Goal: Task Accomplishment & Management: Manage account settings

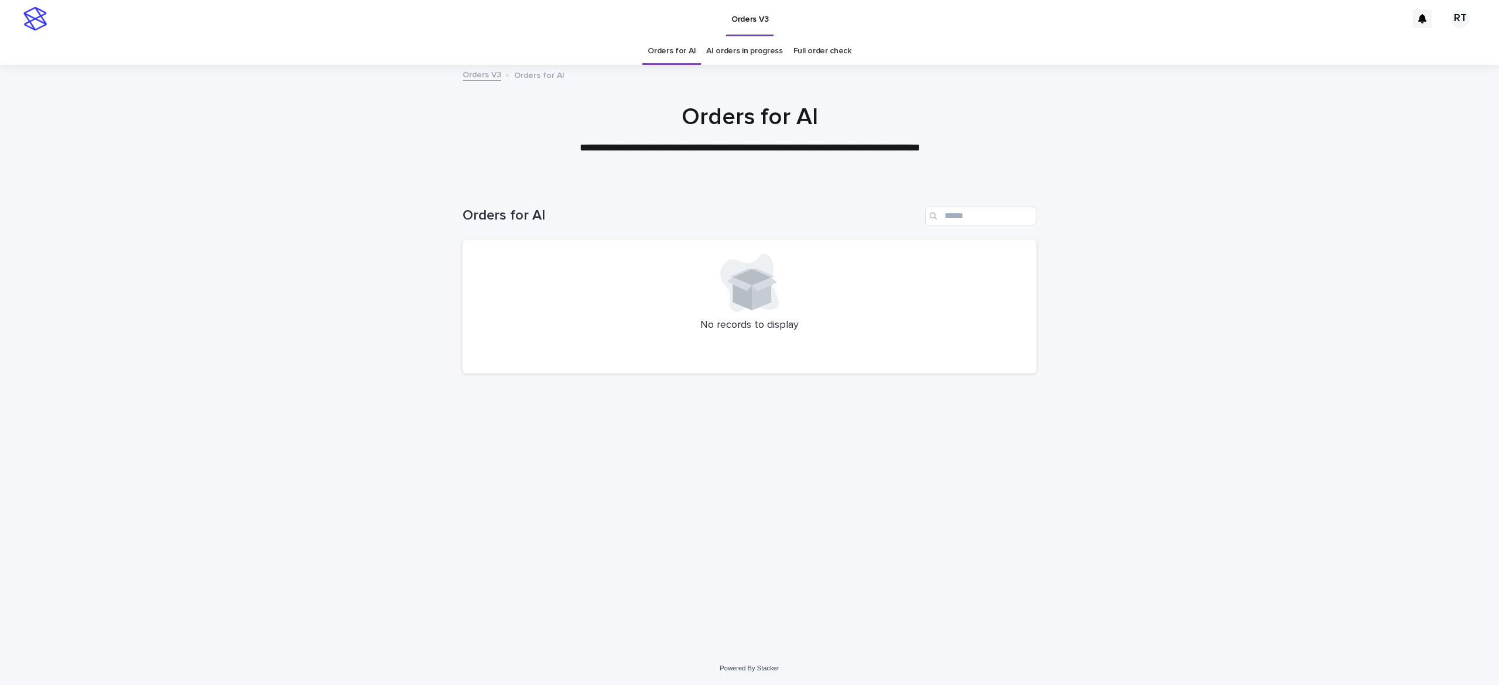
click at [815, 46] on link "Full order check" at bounding box center [822, 51] width 58 height 28
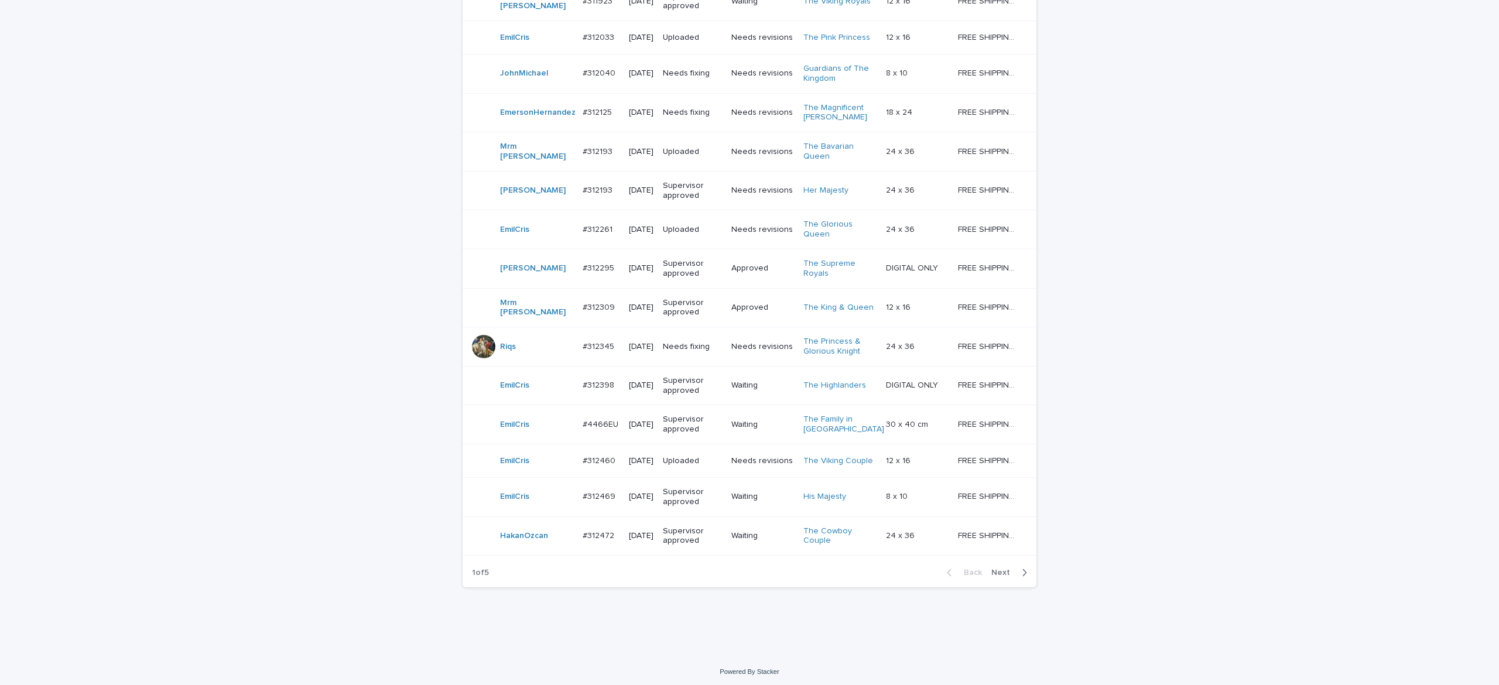
scroll to position [883, 0]
click at [991, 569] on span "Next" at bounding box center [1004, 569] width 26 height 8
click at [992, 568] on span "Next" at bounding box center [1004, 569] width 26 height 8
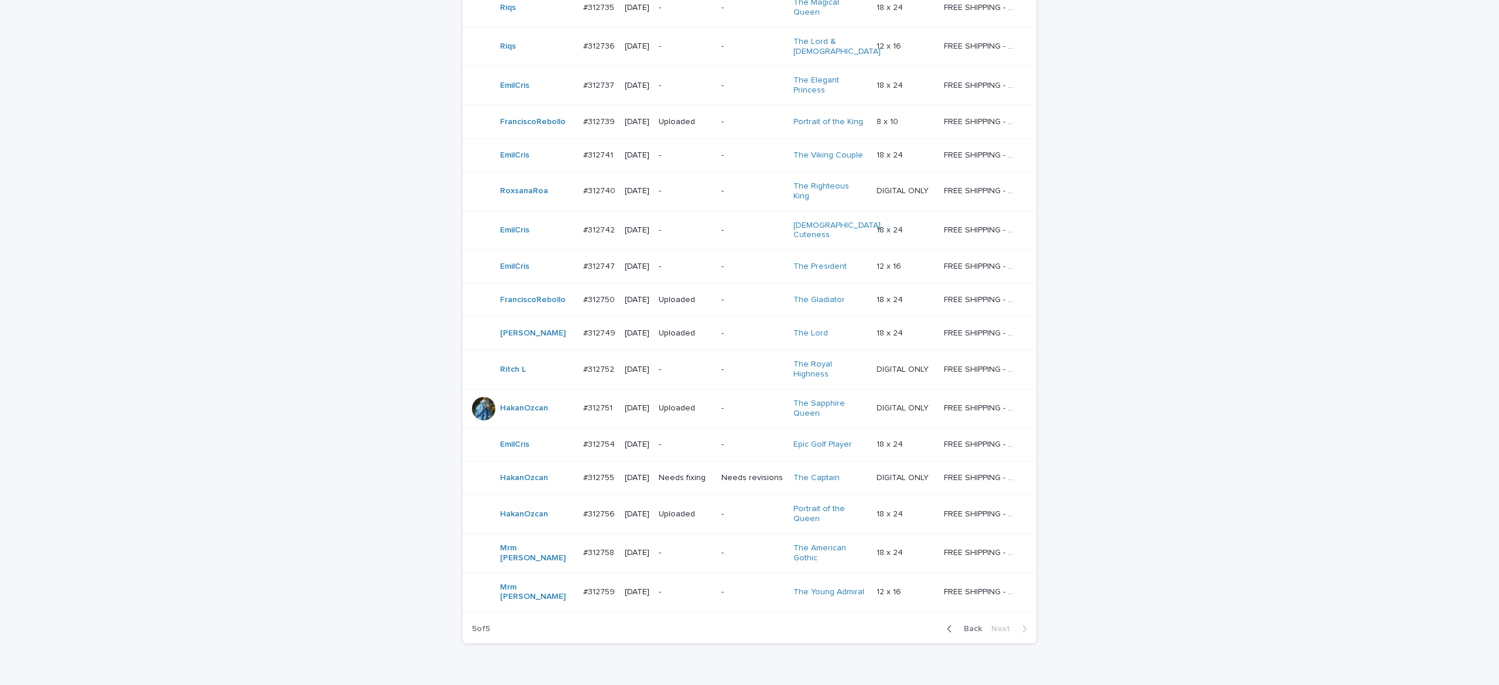
scroll to position [368, 0]
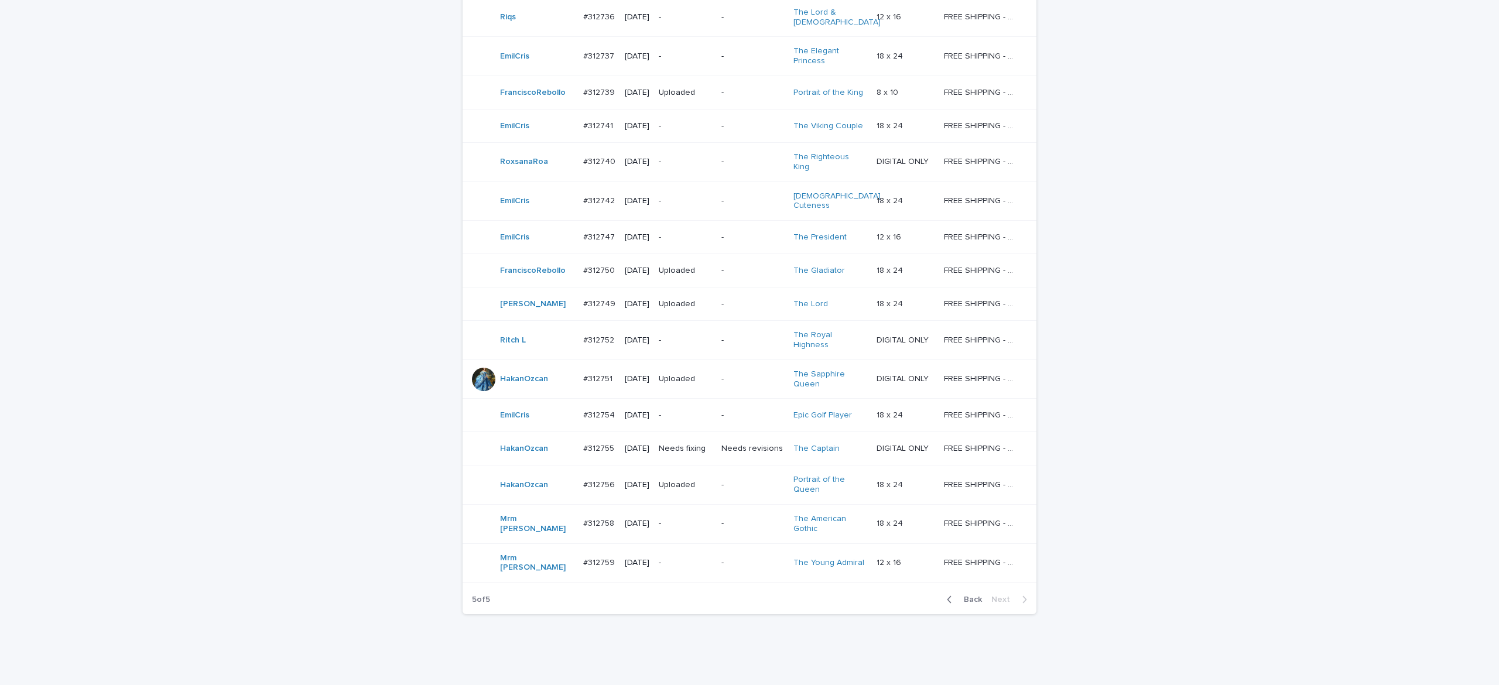
click at [966, 595] on span "Back" at bounding box center [969, 599] width 25 height 8
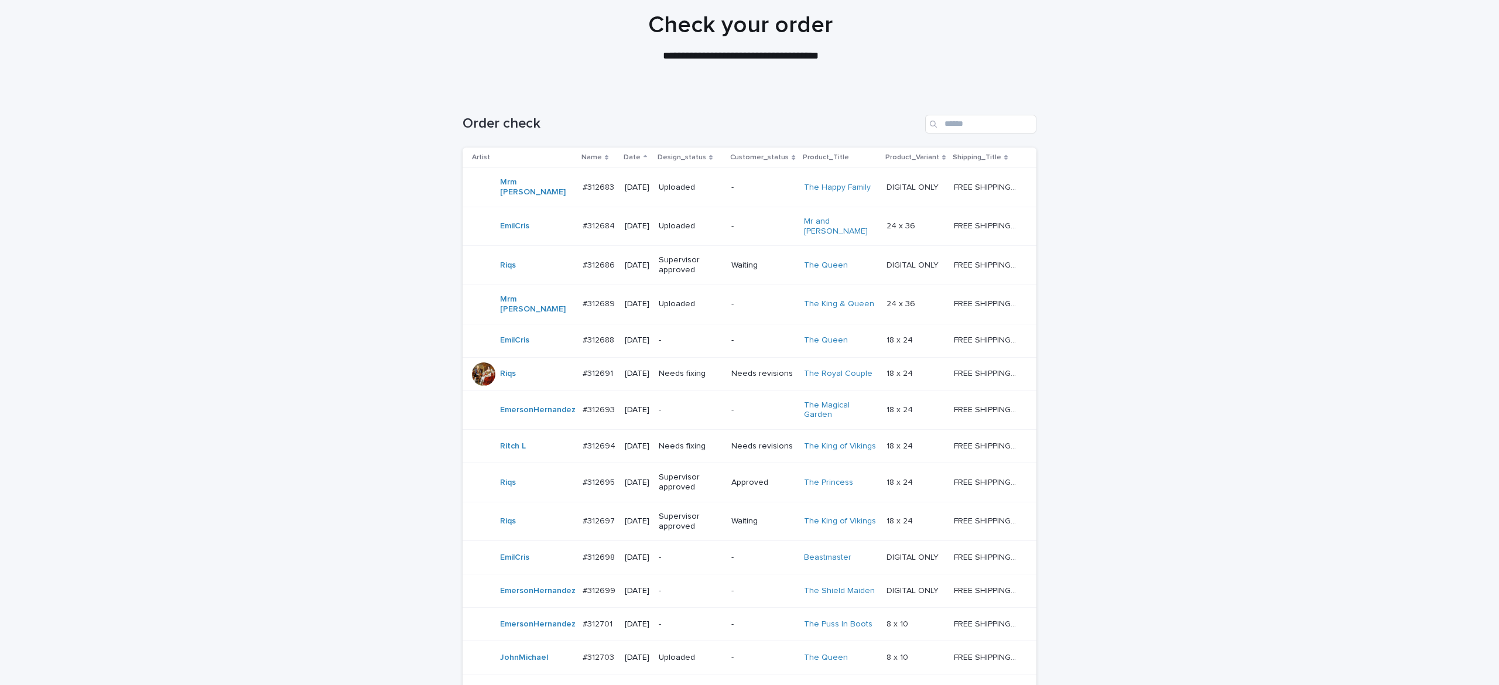
scroll to position [5, 0]
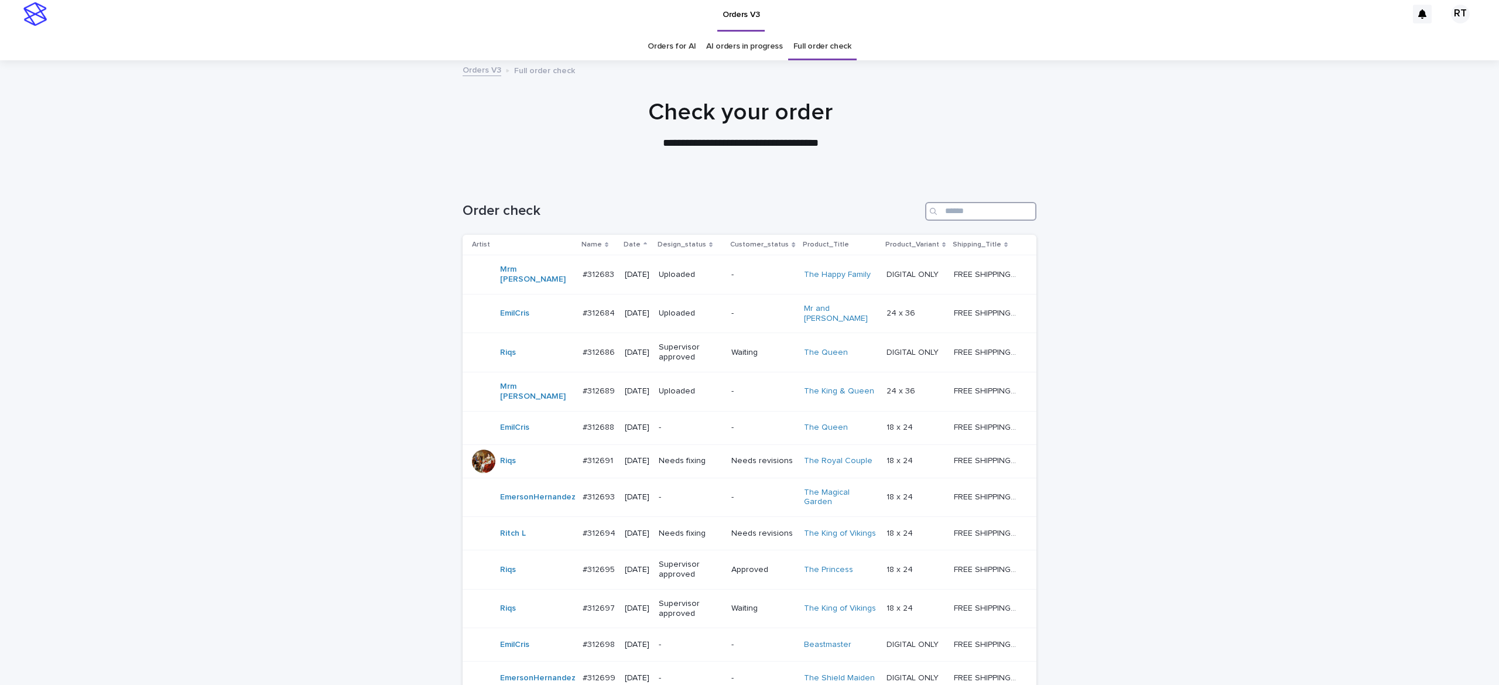
click at [946, 208] on input "Search" at bounding box center [980, 211] width 111 height 19
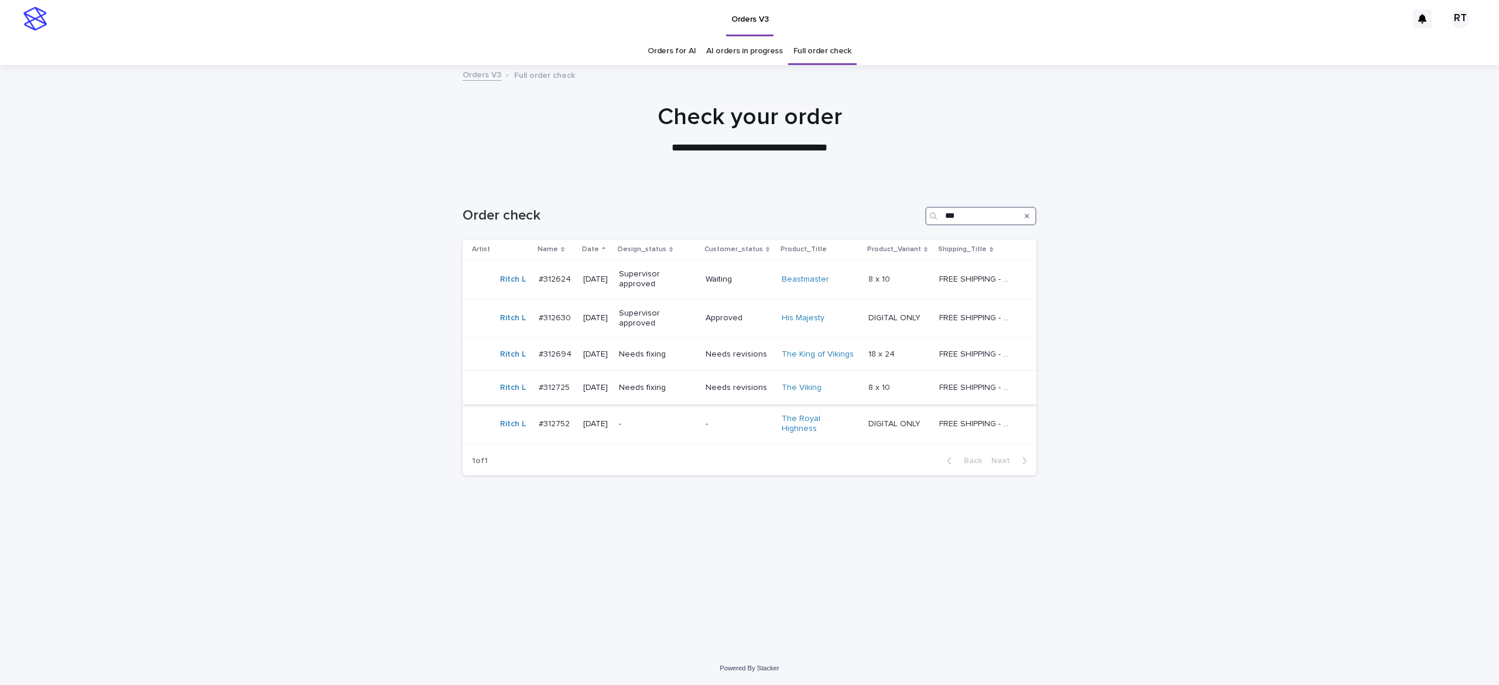
type input "***"
click at [689, 395] on div "Needs fixing" at bounding box center [657, 387] width 77 height 19
click at [689, 363] on td "Needs fixing" at bounding box center [657, 354] width 87 height 33
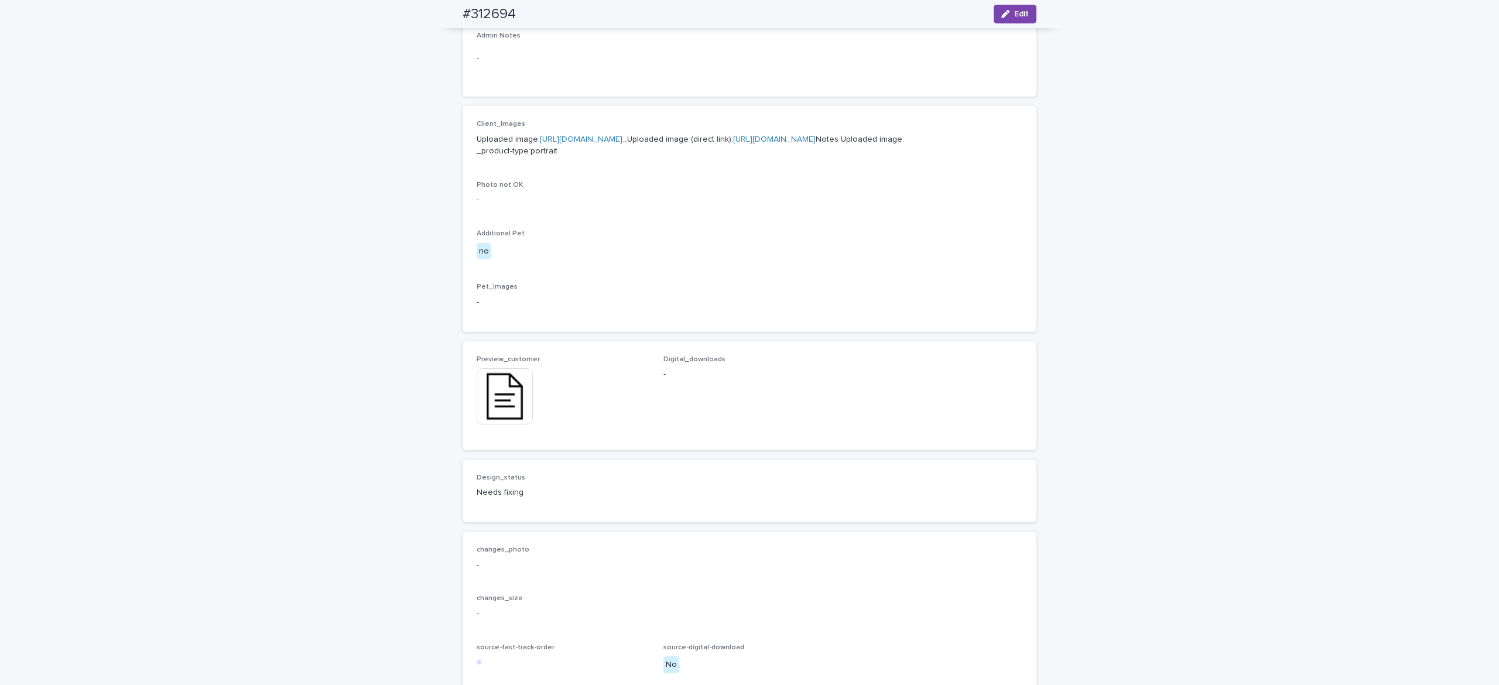
scroll to position [411, 0]
click at [518, 428] on img at bounding box center [505, 400] width 56 height 56
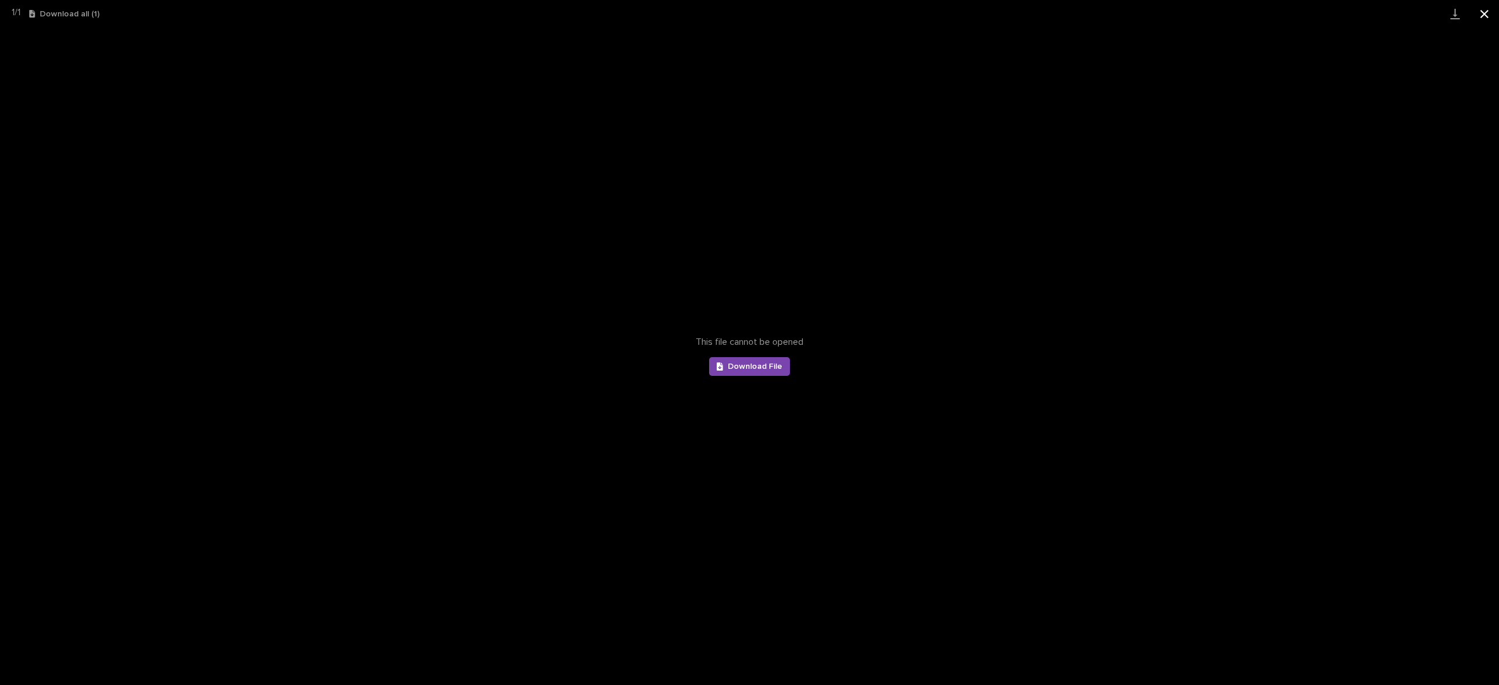
click at [1485, 21] on button "Close gallery" at bounding box center [1484, 14] width 29 height 28
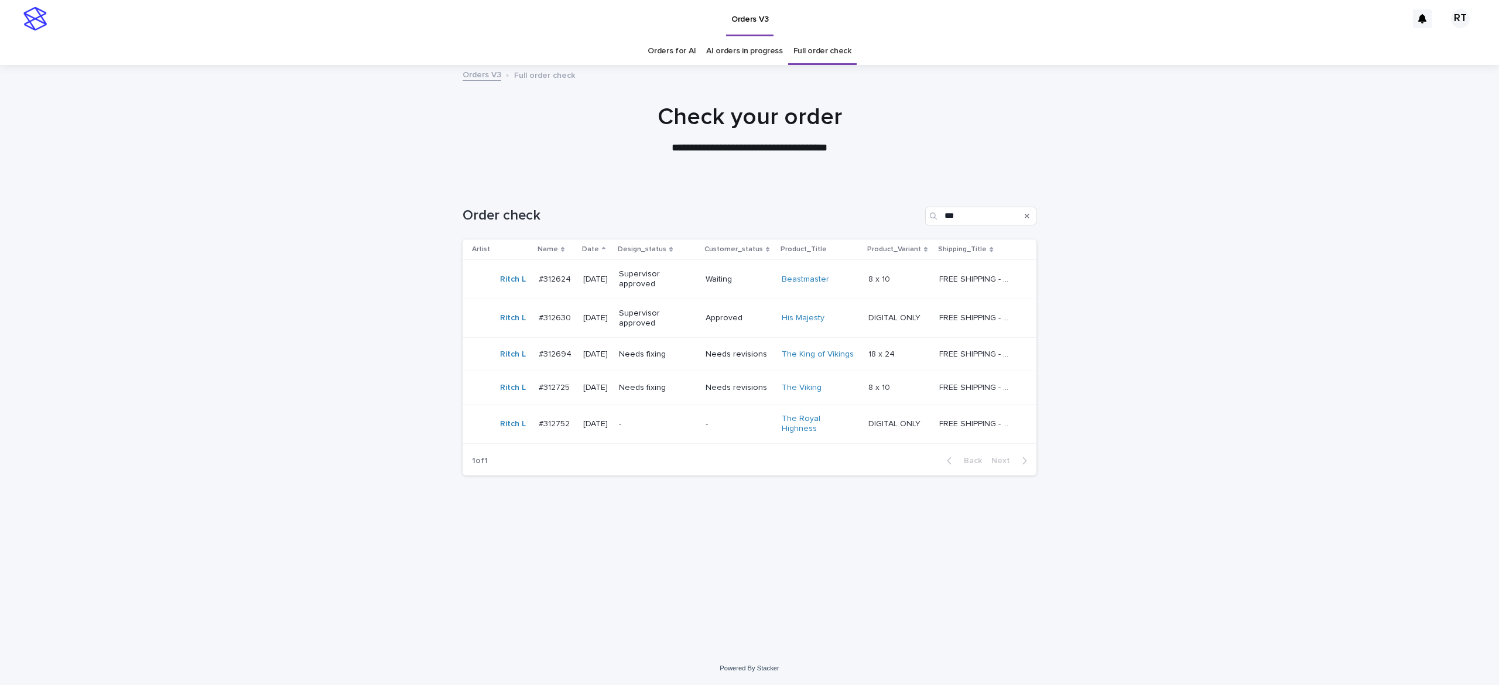
click at [667, 430] on div "-" at bounding box center [657, 424] width 77 height 19
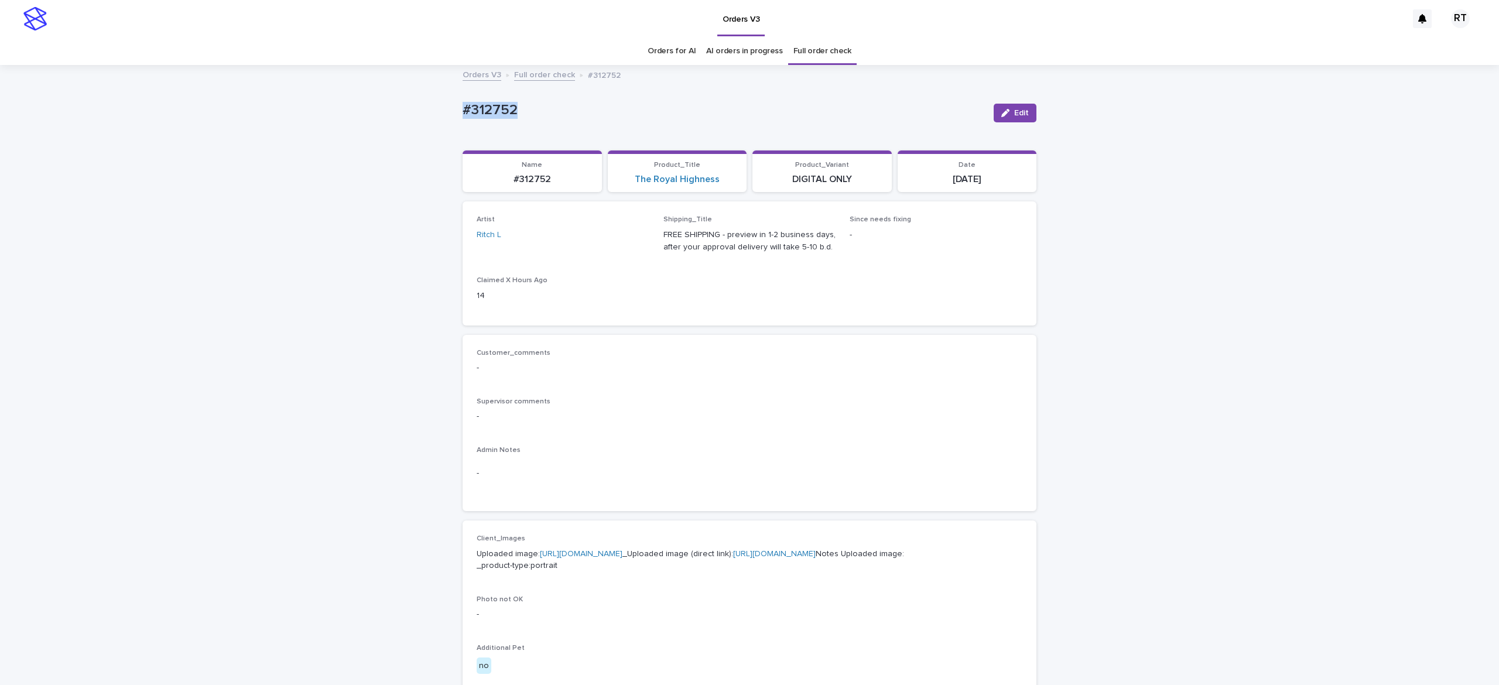
drag, startPoint x: 434, startPoint y: 104, endPoint x: 617, endPoint y: 104, distance: 182.1
click at [581, 95] on div "Loading... Saving… Loading... Saving… #312752 Edit #312752 Edit Sorry, there wa…" at bounding box center [749, 599] width 1499 height 1067
copy p "#312752"
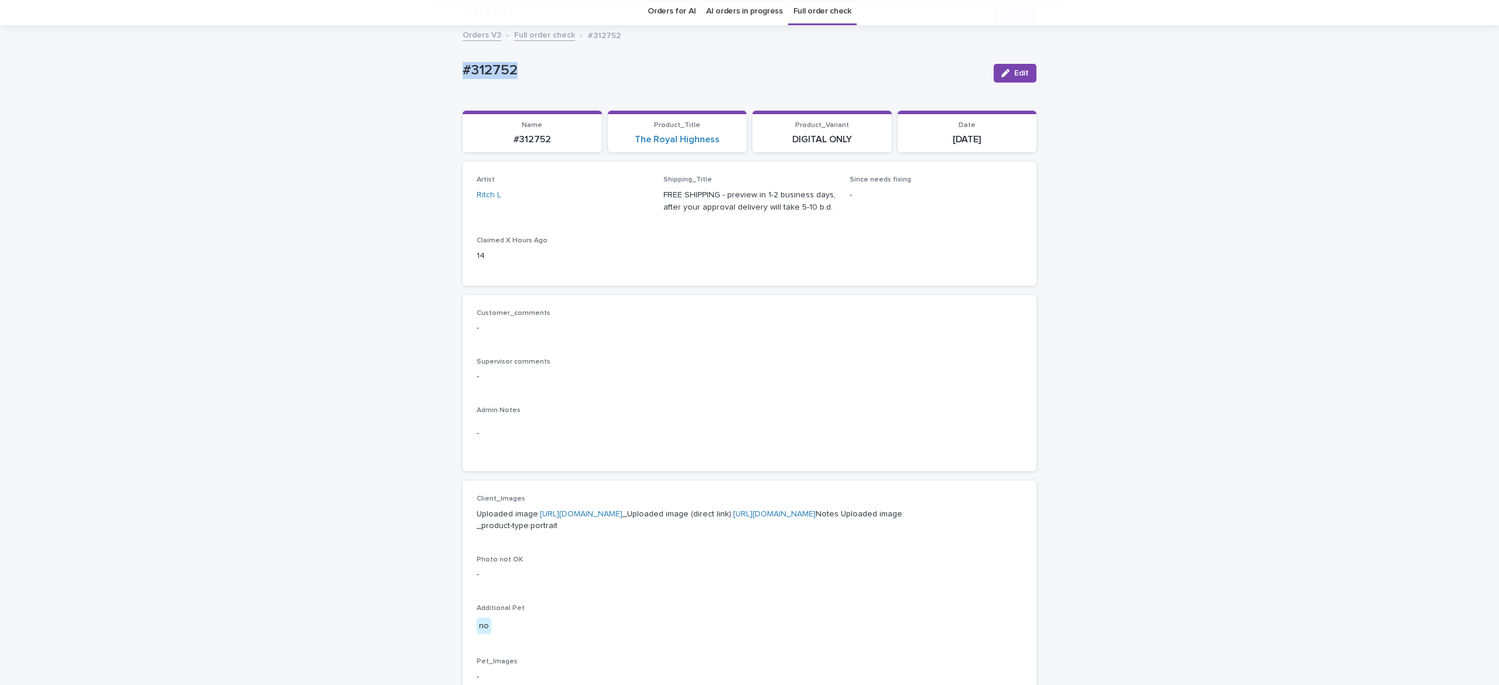
scroll to position [191, 0]
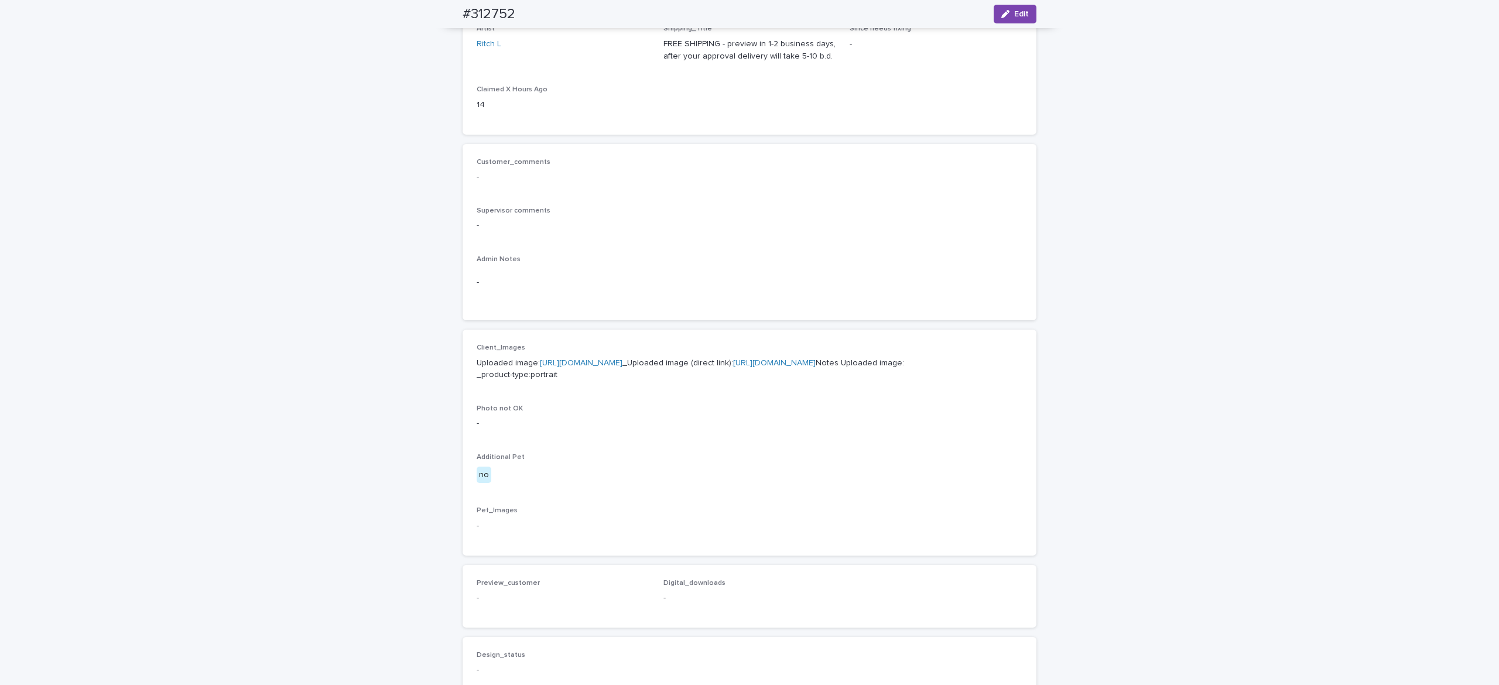
click at [540, 367] on link "[URL][DOMAIN_NAME]" at bounding box center [581, 363] width 83 height 8
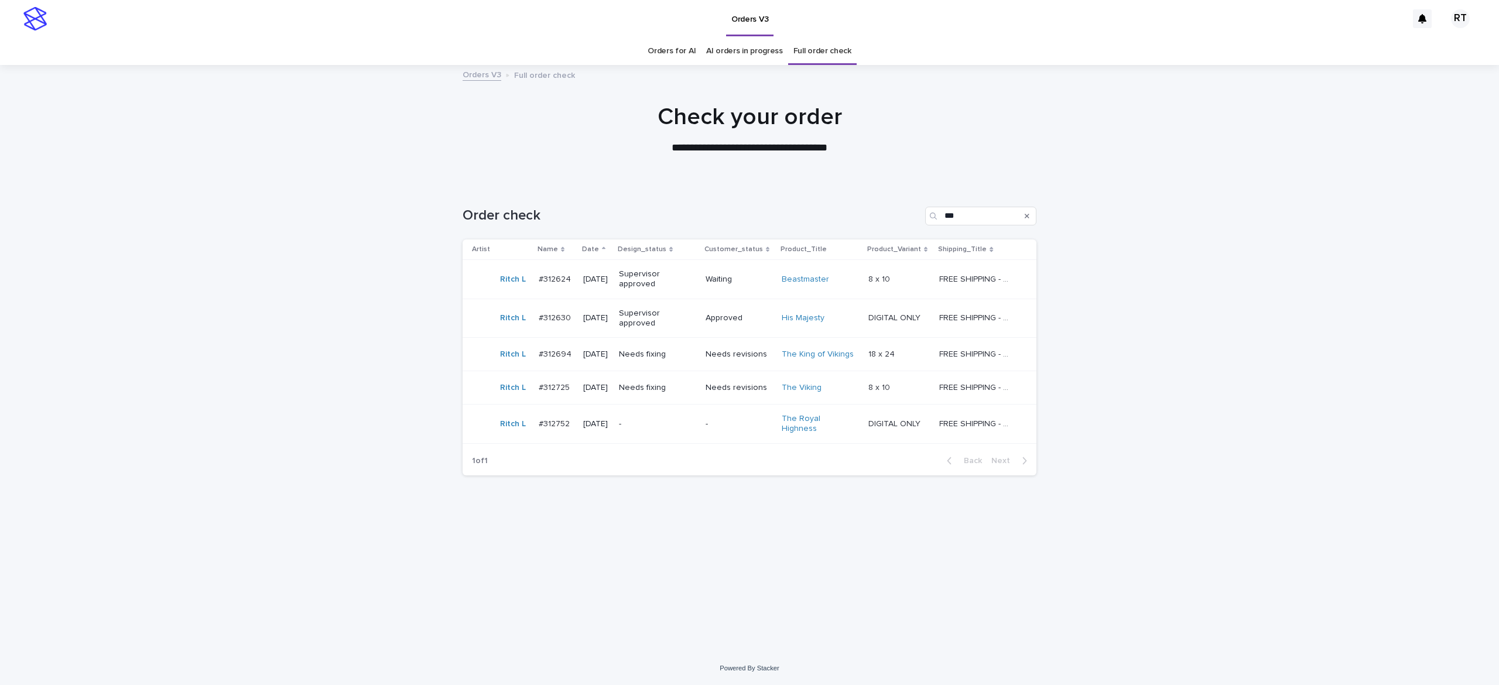
click at [692, 358] on p "Needs fixing" at bounding box center [655, 355] width 73 height 10
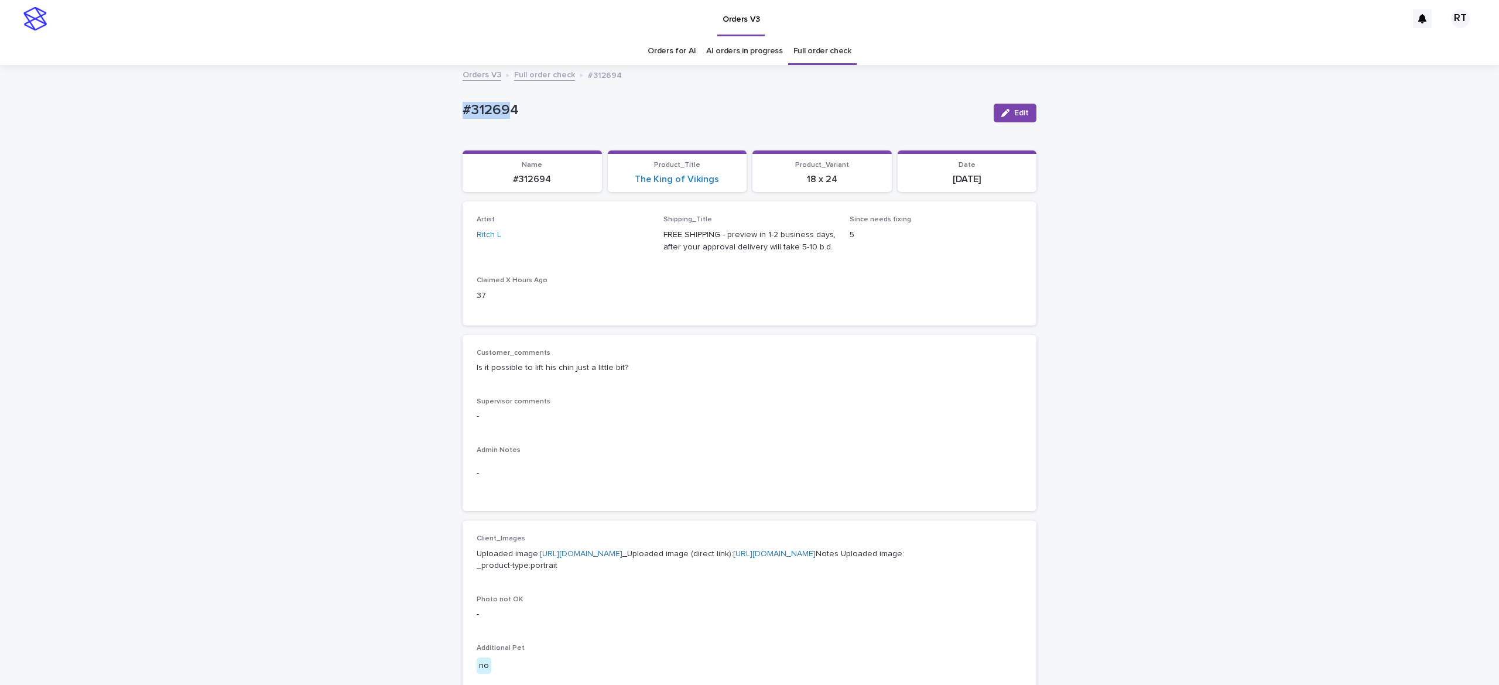
drag, startPoint x: 542, startPoint y: 95, endPoint x: 589, endPoint y: 95, distance: 46.8
click at [553, 94] on div "Loading... Saving… Loading... Saving… #312694 Edit #312694 Edit Sorry, there wa…" at bounding box center [749, 622] width 1499 height 1113
copy p "#312694"
drag, startPoint x: 1340, startPoint y: 360, endPoint x: 1342, endPoint y: 367, distance: 6.7
click at [1342, 361] on div "Loading... Saving… Loading... Saving… #312694 Edit #312694 Edit Sorry, there wa…" at bounding box center [749, 622] width 1499 height 1113
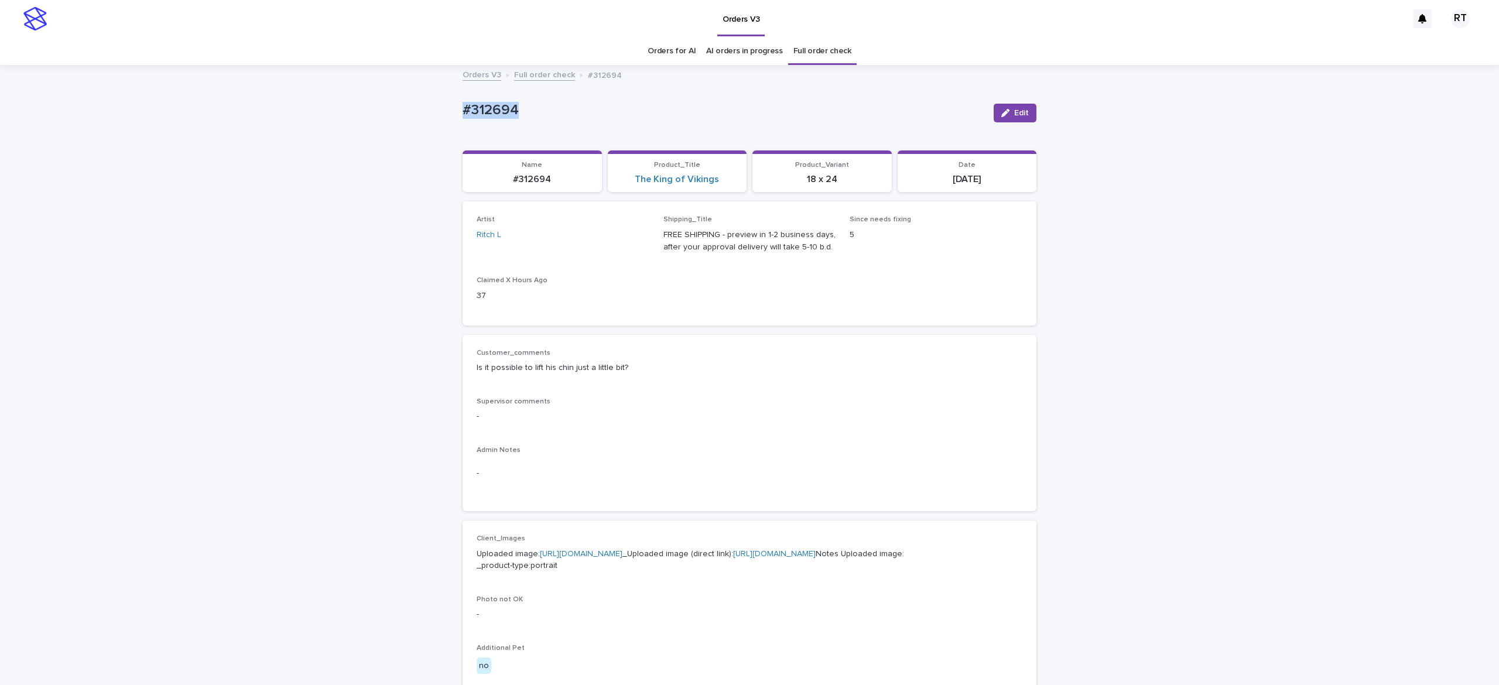
drag, startPoint x: 450, startPoint y: 98, endPoint x: 605, endPoint y: 95, distance: 155.2
click at [600, 95] on div "Loading... Saving… Loading... Saving… #312694 Edit #312694 Edit Sorry, there wa…" at bounding box center [749, 622] width 1499 height 1113
copy p "#312694"
click at [1002, 116] on div "button" at bounding box center [1007, 113] width 13 height 8
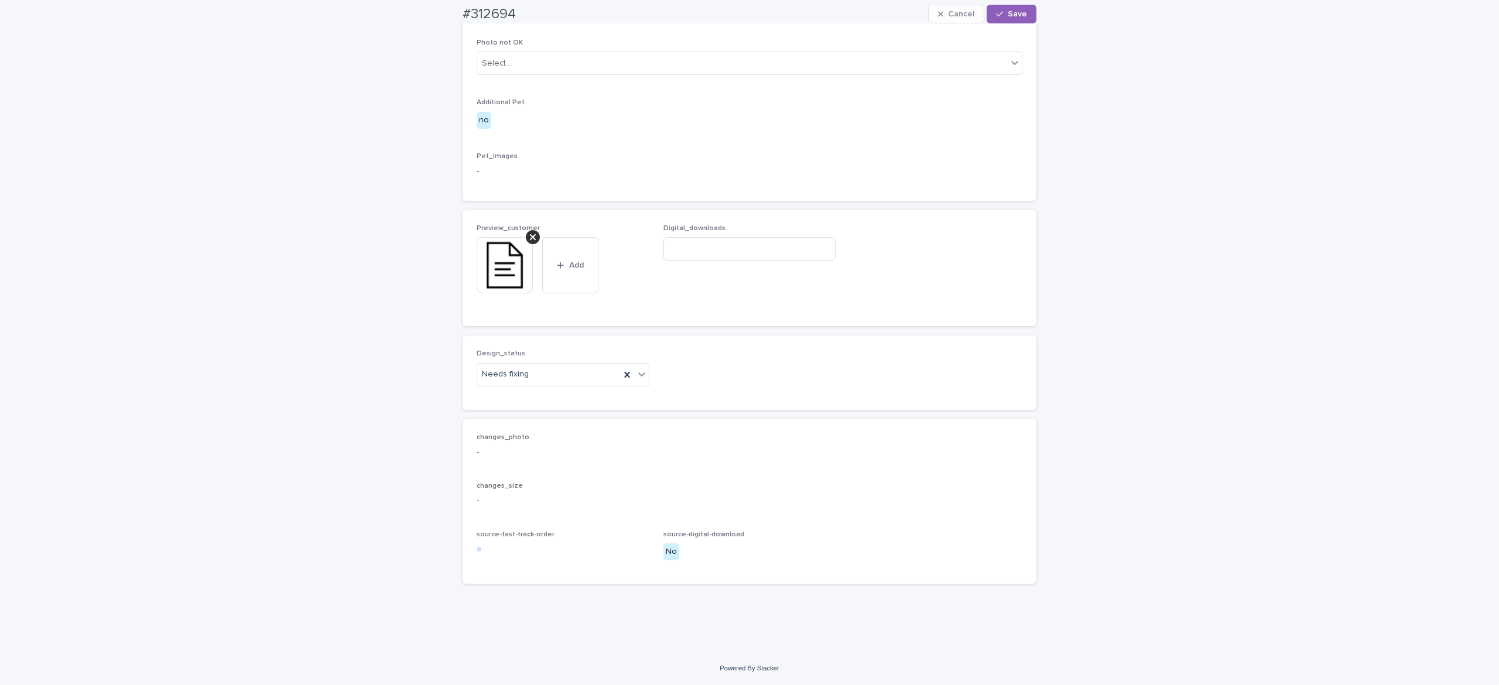
scroll to position [617, 0]
drag, startPoint x: 513, startPoint y: 237, endPoint x: 520, endPoint y: 240, distance: 7.9
click at [514, 236] on div "Preview_customer This file cannot be opened Download File Add" at bounding box center [563, 268] width 173 height 88
click at [530, 234] on icon at bounding box center [533, 236] width 6 height 9
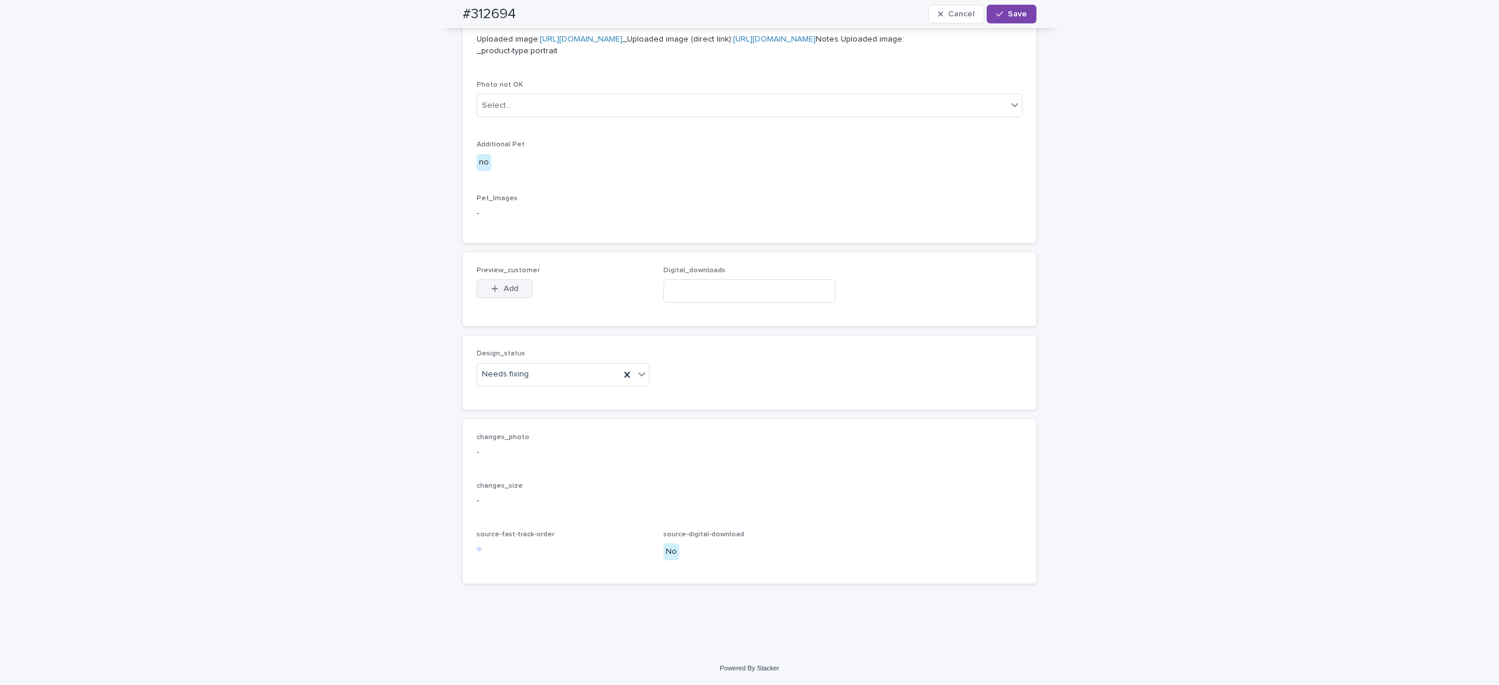
click at [504, 287] on span "Add" at bounding box center [511, 289] width 15 height 8
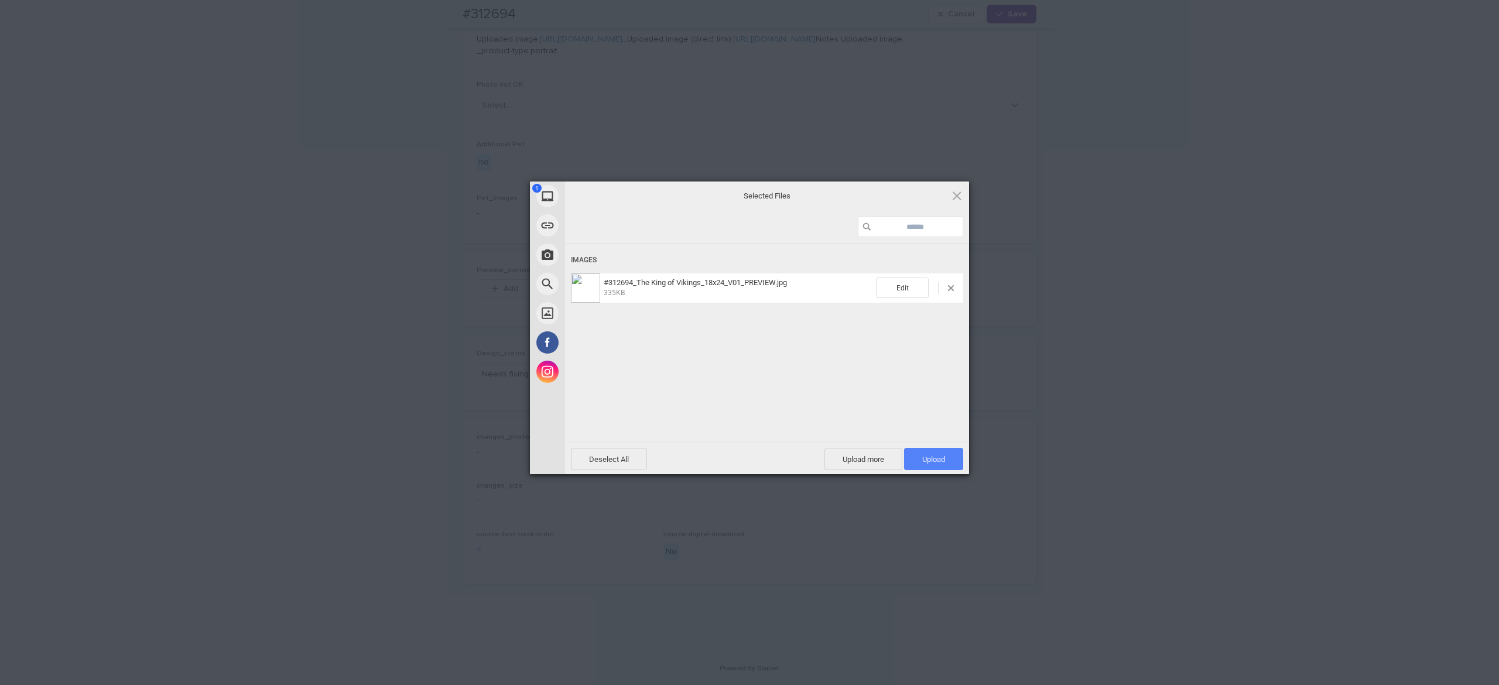
click at [930, 458] on span "Upload 1" at bounding box center [933, 459] width 23 height 9
click at [787, 364] on div "Uploading #312694_The King of Vikings_18x24_V01_PREVIEW.jpg 0.00B / 335KB" at bounding box center [767, 361] width 404 height 234
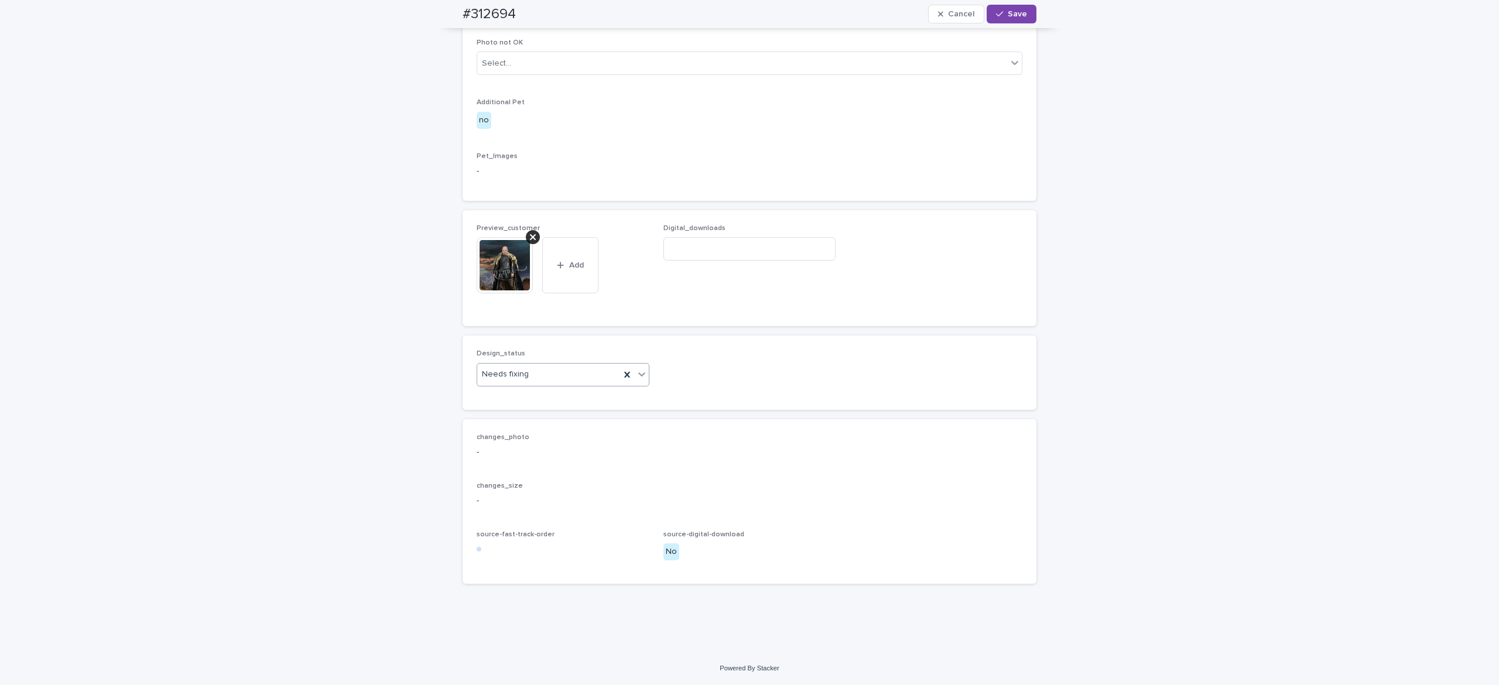
click at [523, 384] on div "Needs fixing" at bounding box center [548, 374] width 143 height 19
click at [532, 420] on div "Uploaded" at bounding box center [554, 419] width 172 height 20
drag, startPoint x: 998, startPoint y: 11, endPoint x: 1005, endPoint y: 20, distance: 12.2
click at [997, 11] on button "Save" at bounding box center [1012, 14] width 50 height 19
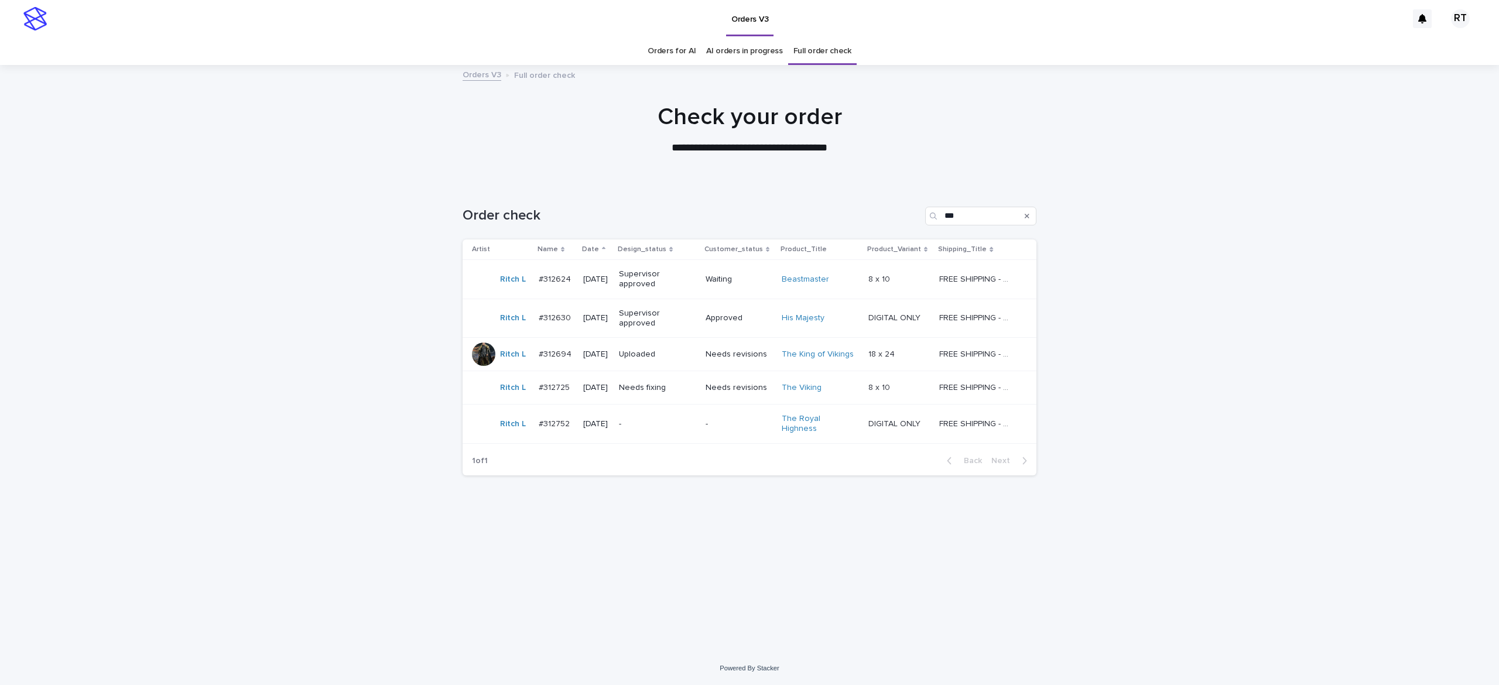
click at [692, 391] on p "Needs fixing" at bounding box center [655, 388] width 73 height 10
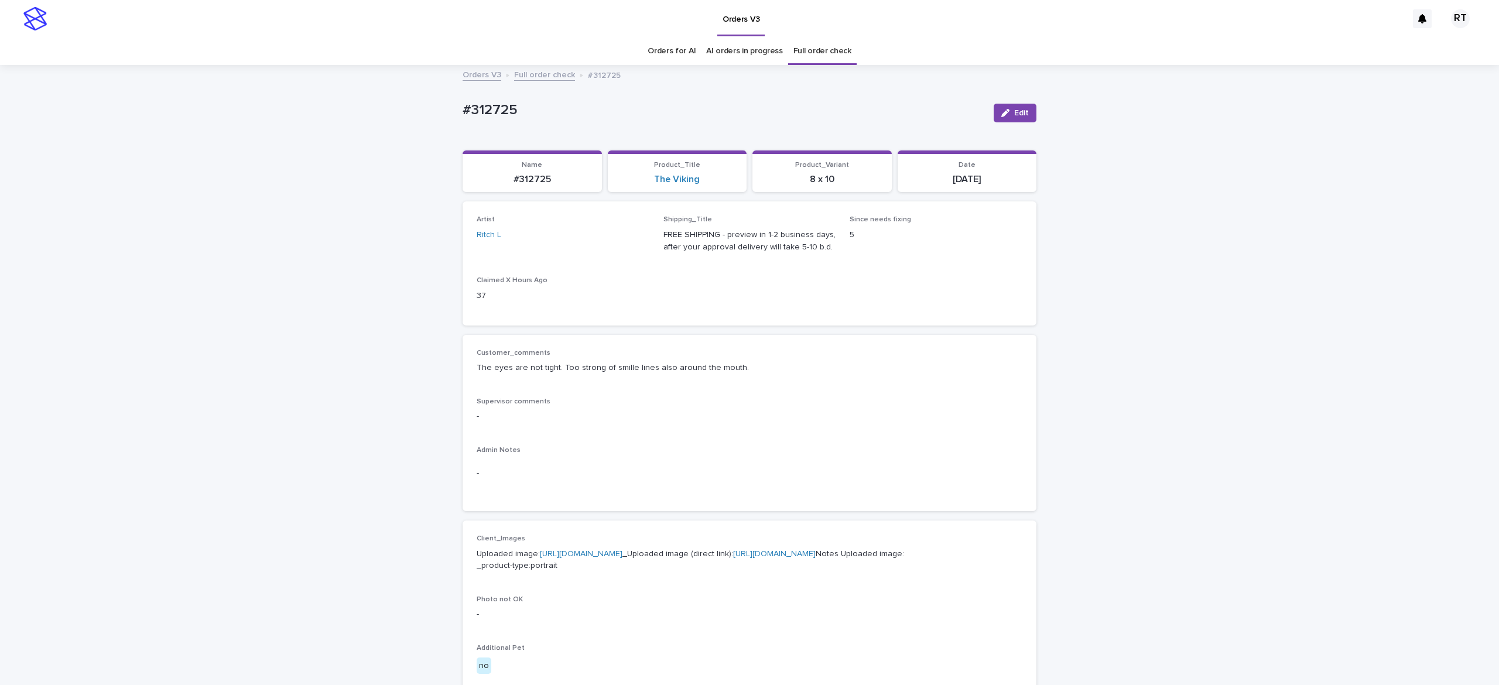
drag, startPoint x: 221, startPoint y: 93, endPoint x: 389, endPoint y: 135, distance: 174.0
click at [224, 95] on div "Loading... Saving… Loading... Saving… #312725 Edit #312725 Edit Sorry, there wa…" at bounding box center [749, 622] width 1499 height 1113
drag, startPoint x: 467, startPoint y: 362, endPoint x: 734, endPoint y: 369, distance: 267.6
click at [734, 369] on div "Customer_comments The eyes are not tight. Too strong of smille lines also aroun…" at bounding box center [750, 423] width 574 height 177
copy p "The eyes are not tight. Too strong of smille lines also around the mouth."
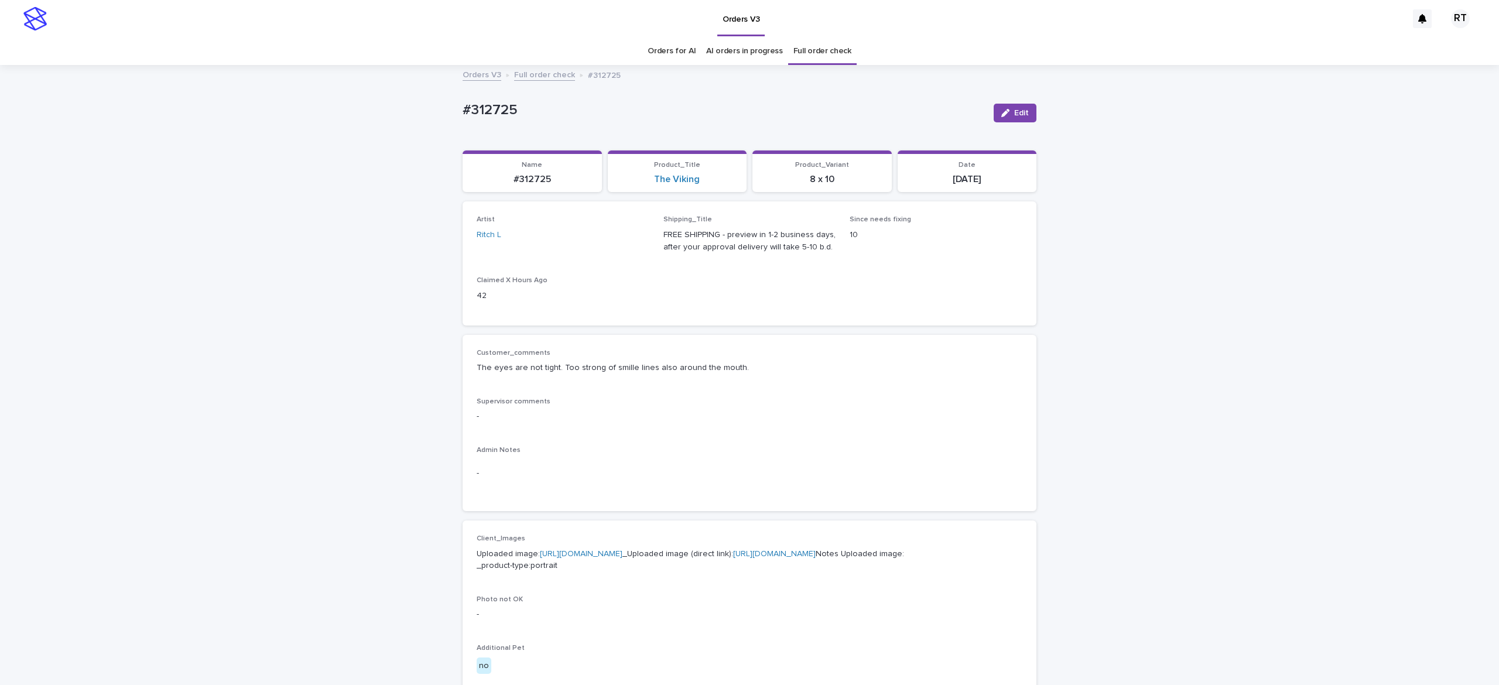
drag, startPoint x: 525, startPoint y: 109, endPoint x: 441, endPoint y: 108, distance: 83.1
click at [506, 109] on p "#312725" at bounding box center [724, 110] width 522 height 17
drag, startPoint x: 446, startPoint y: 107, endPoint x: 577, endPoint y: 107, distance: 131.2
click at [559, 103] on div "Loading... Saving… Loading... Saving… #312725 Edit #312725 Edit Sorry, there wa…" at bounding box center [749, 622] width 1499 height 1113
copy p "#312725"
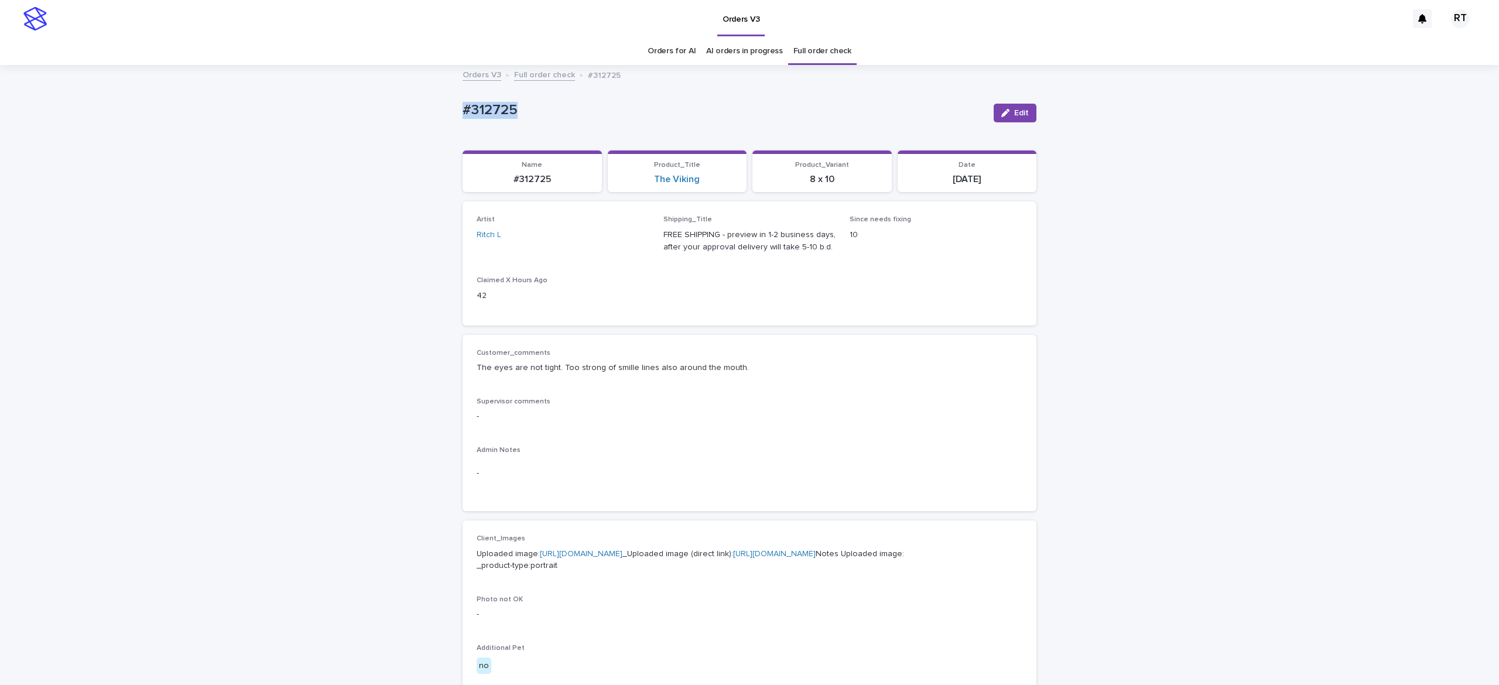
drag, startPoint x: 1003, startPoint y: 109, endPoint x: 1146, endPoint y: 193, distance: 166.4
click at [1003, 109] on div "button" at bounding box center [1007, 113] width 13 height 8
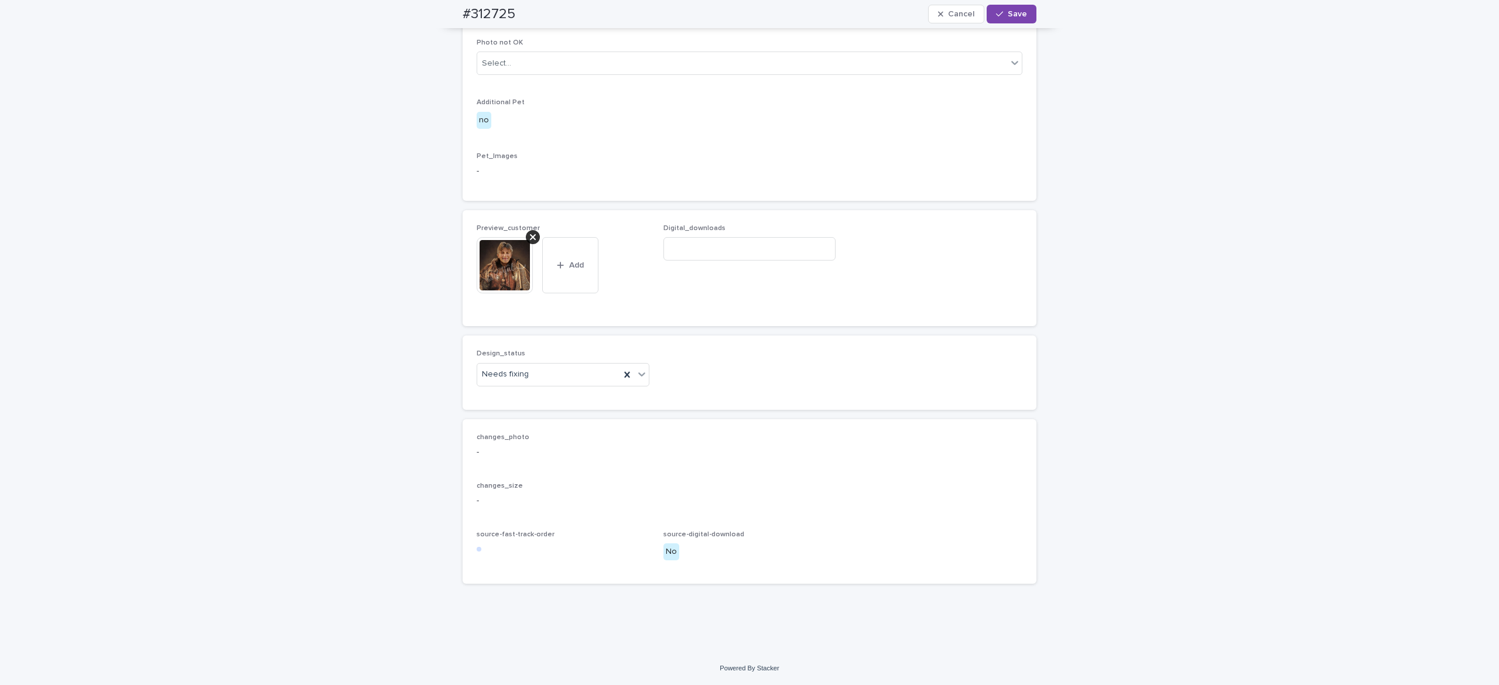
scroll to position [605, 0]
drag, startPoint x: 526, startPoint y: 248, endPoint x: 525, endPoint y: 258, distance: 10.0
click at [528, 244] on div at bounding box center [533, 237] width 14 height 14
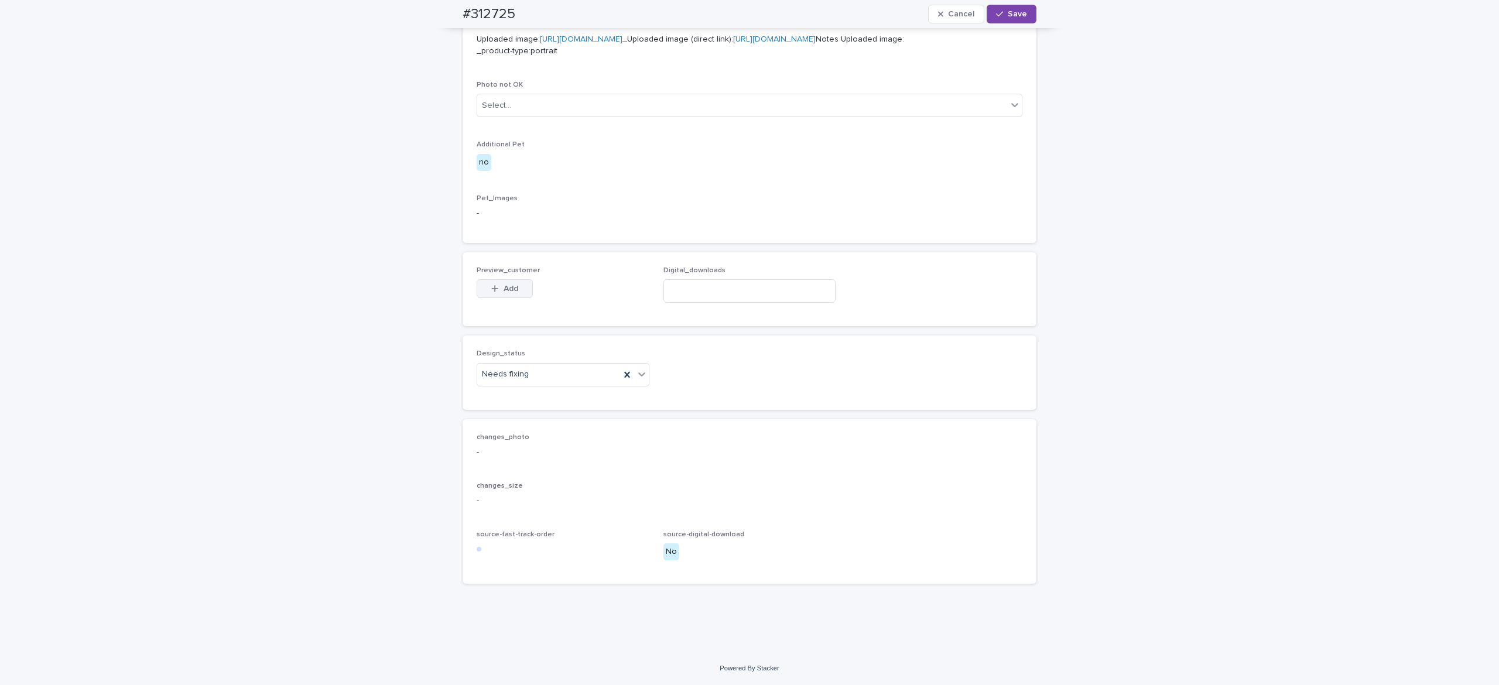
scroll to position [575, 0]
click at [491, 289] on div "button" at bounding box center [497, 289] width 12 height 8
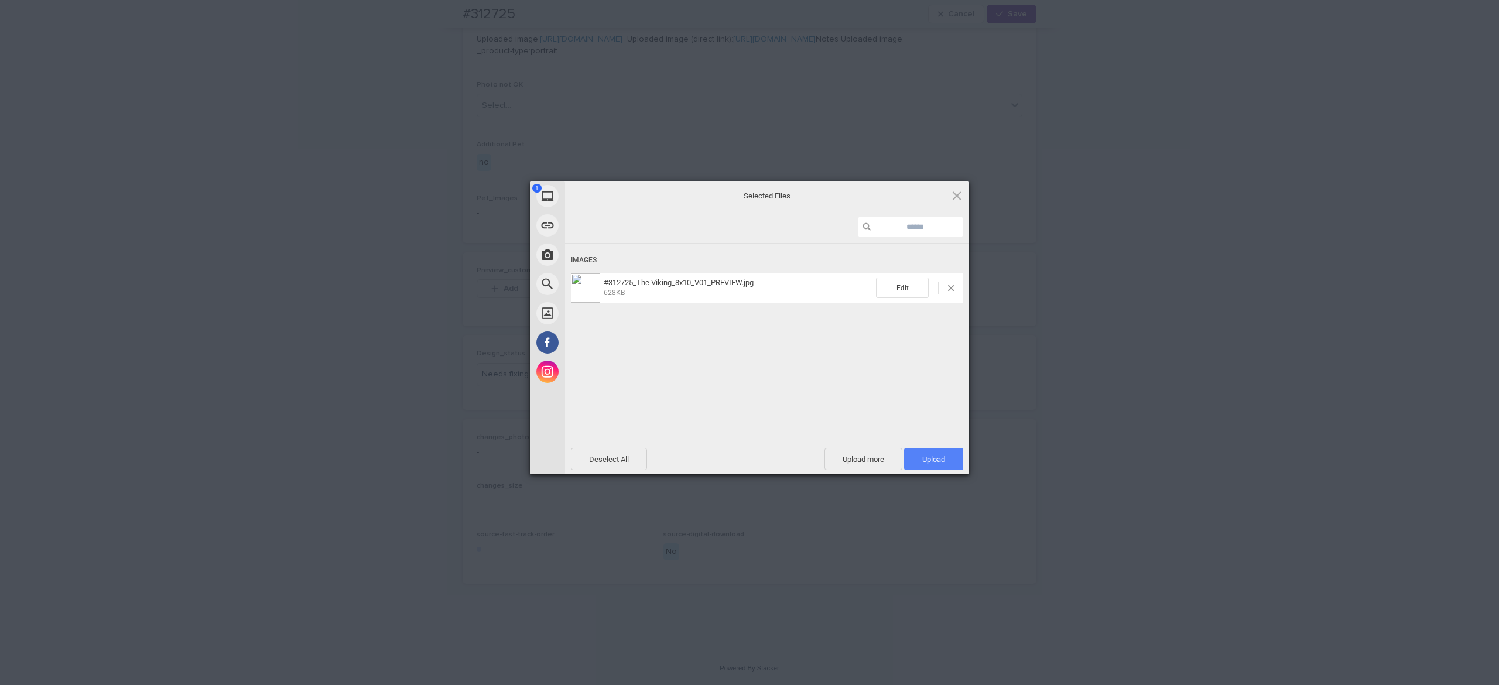
drag, startPoint x: 925, startPoint y: 457, endPoint x: 909, endPoint y: 458, distance: 15.9
click at [925, 456] on span "Upload 1" at bounding box center [933, 459] width 23 height 9
click at [634, 423] on div "Uploading #312725_The Viking_8x10_V01_PREVIEW.jpg 0.00B / 628KB" at bounding box center [767, 361] width 404 height 234
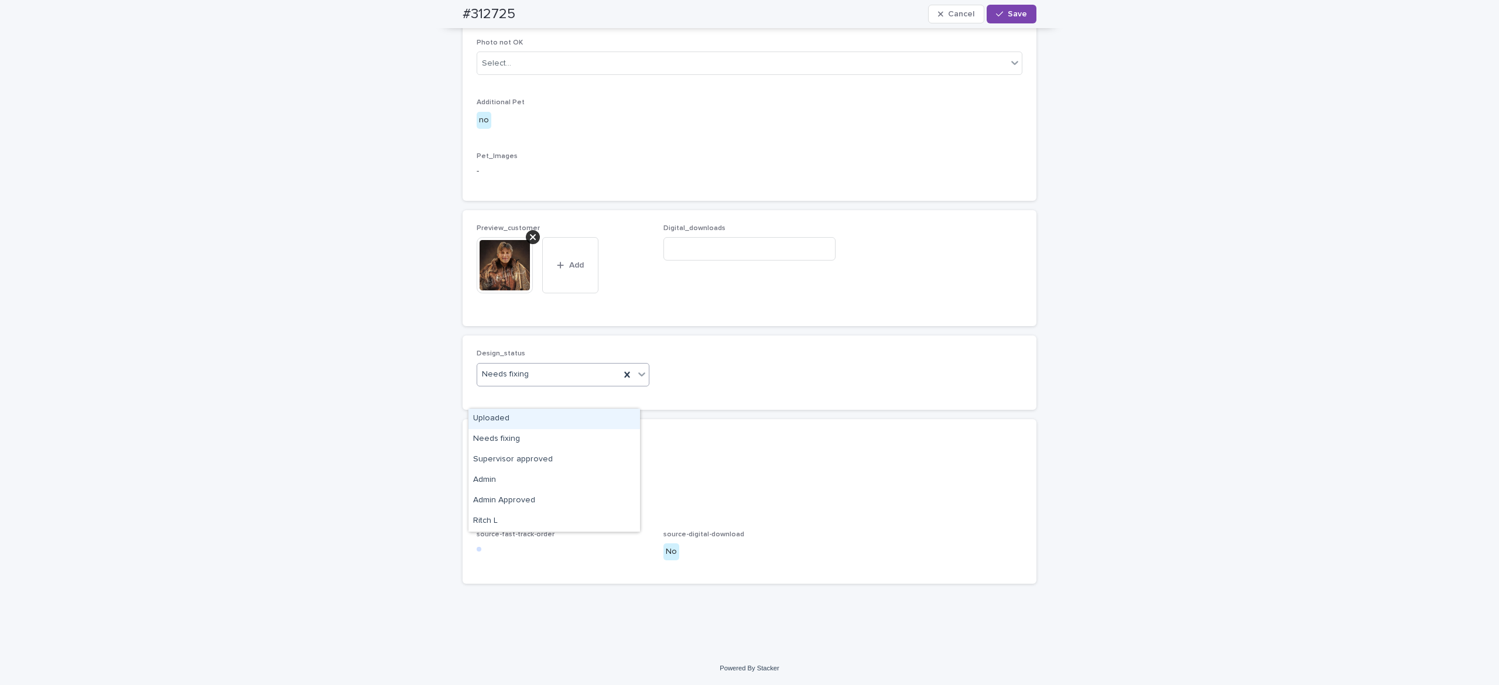
click at [523, 417] on div "Uploaded" at bounding box center [554, 419] width 172 height 20
click at [998, 13] on button "Save" at bounding box center [1012, 14] width 50 height 19
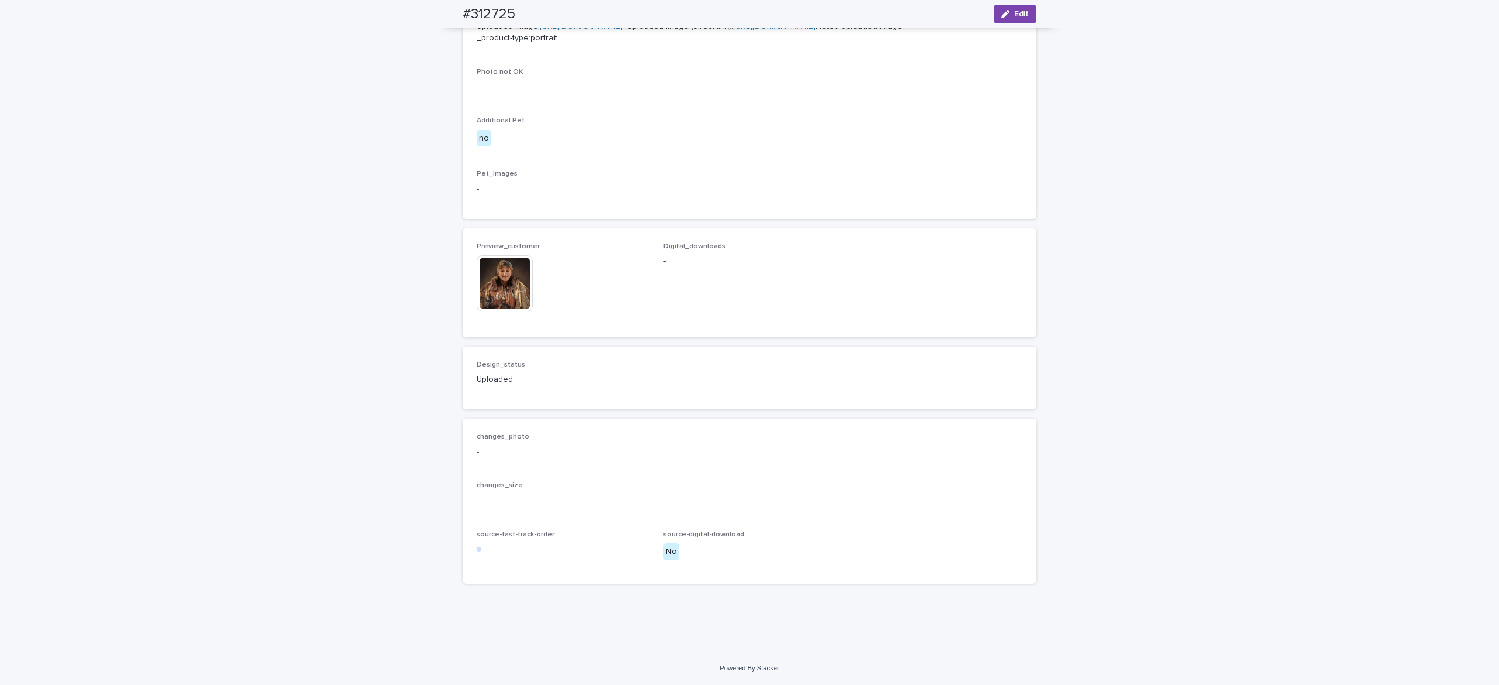
scroll to position [581, 0]
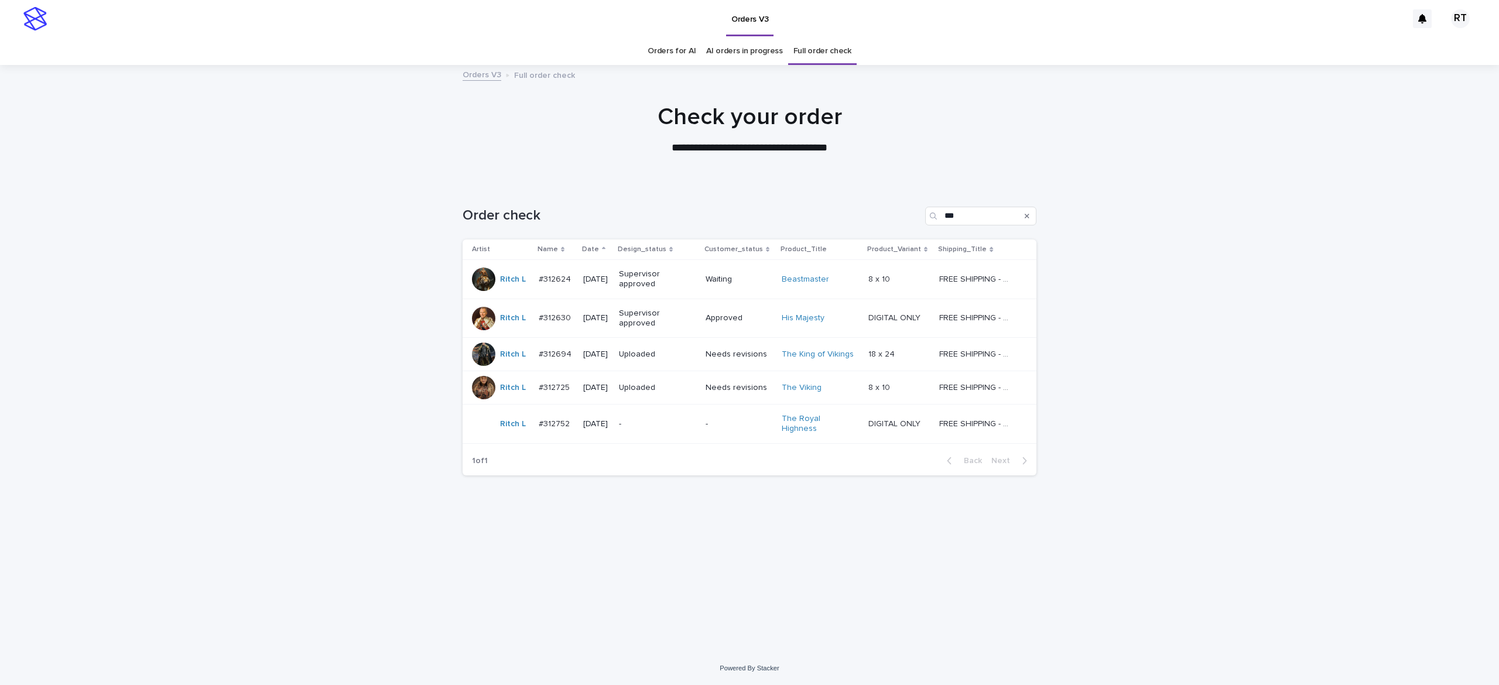
click at [652, 425] on p "-" at bounding box center [655, 424] width 73 height 10
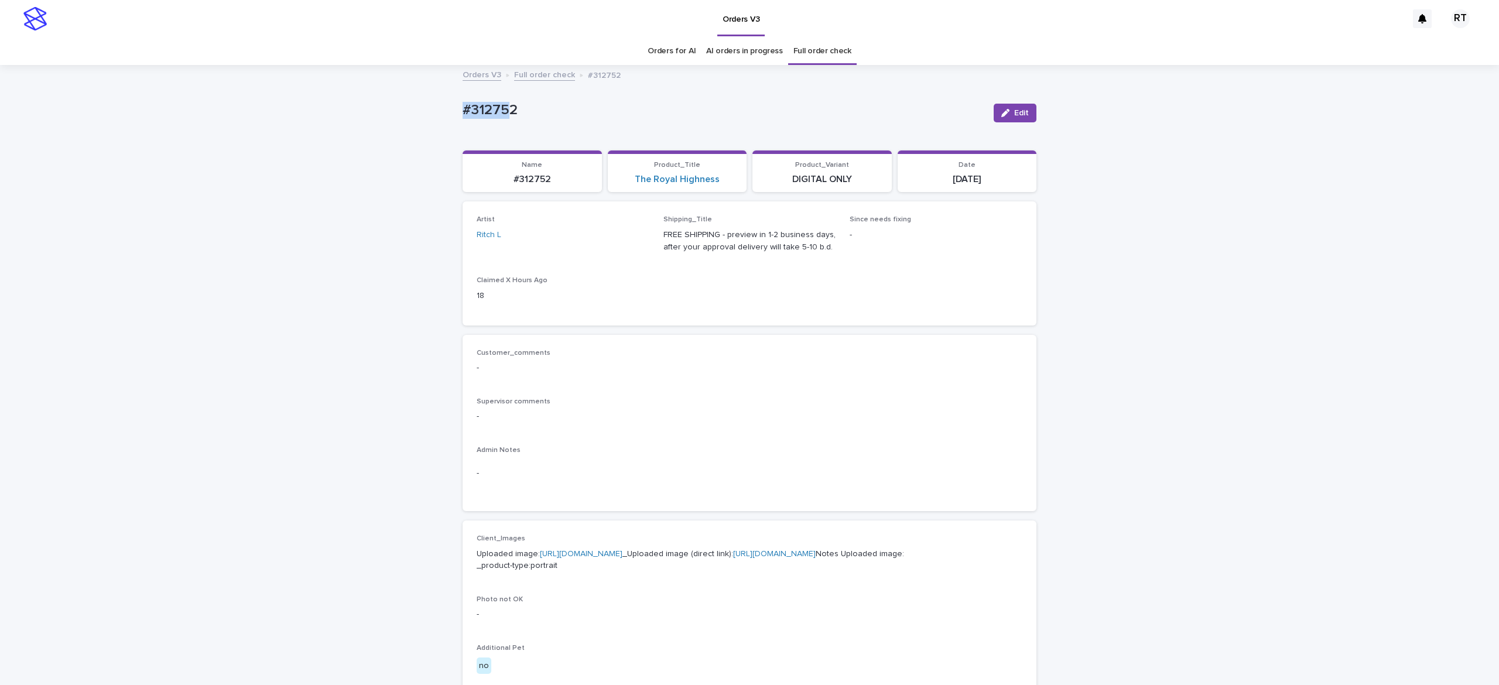
drag, startPoint x: 504, startPoint y: 102, endPoint x: 590, endPoint y: 93, distance: 87.2
click at [570, 95] on div "Loading... Saving… Loading... Saving… #312752 Edit #312752 Edit Sorry, there wa…" at bounding box center [749, 599] width 1499 height 1067
copy p "#312752"
drag, startPoint x: 305, startPoint y: 102, endPoint x: 1098, endPoint y: 177, distance: 796.8
click at [303, 100] on div "Loading... Saving… Loading... Saving… #312752 Edit #312752 Edit Sorry, there wa…" at bounding box center [749, 599] width 1499 height 1067
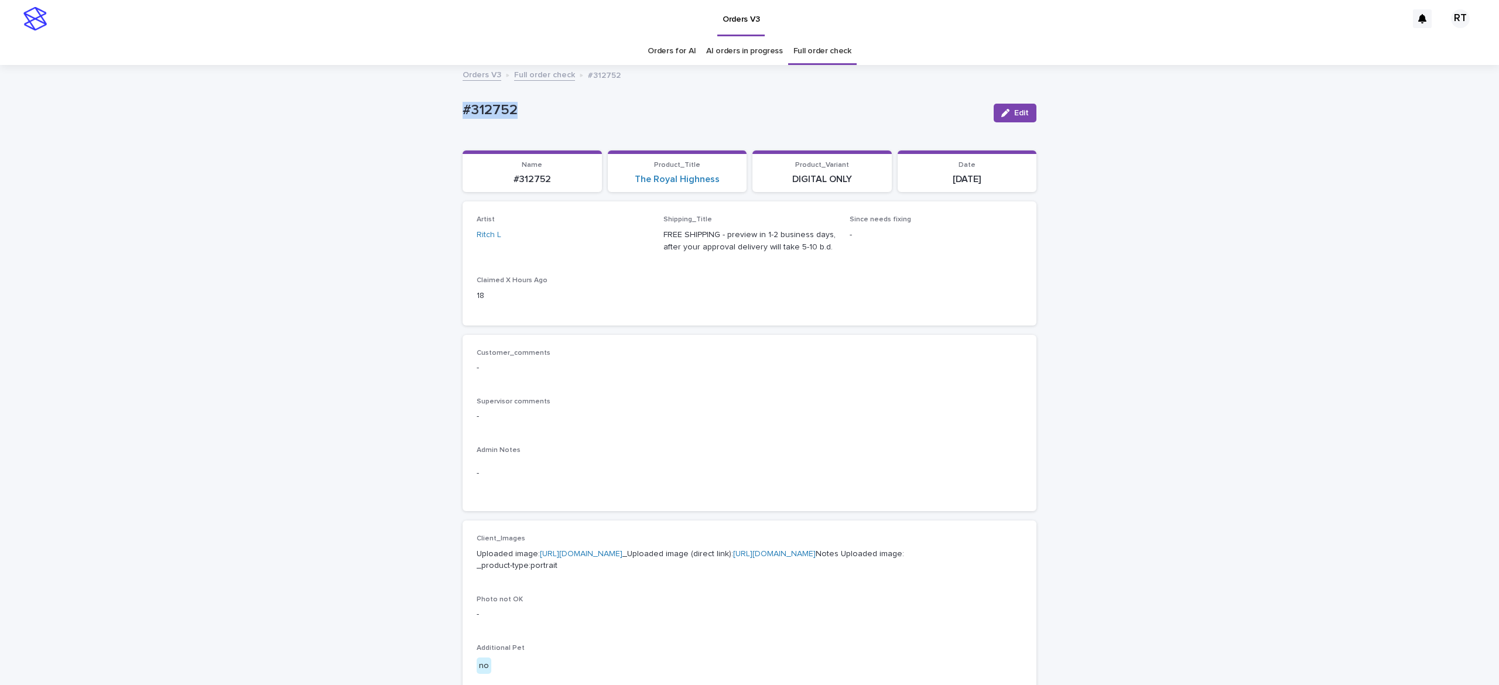
click at [1001, 115] on icon "button" at bounding box center [1005, 113] width 8 height 8
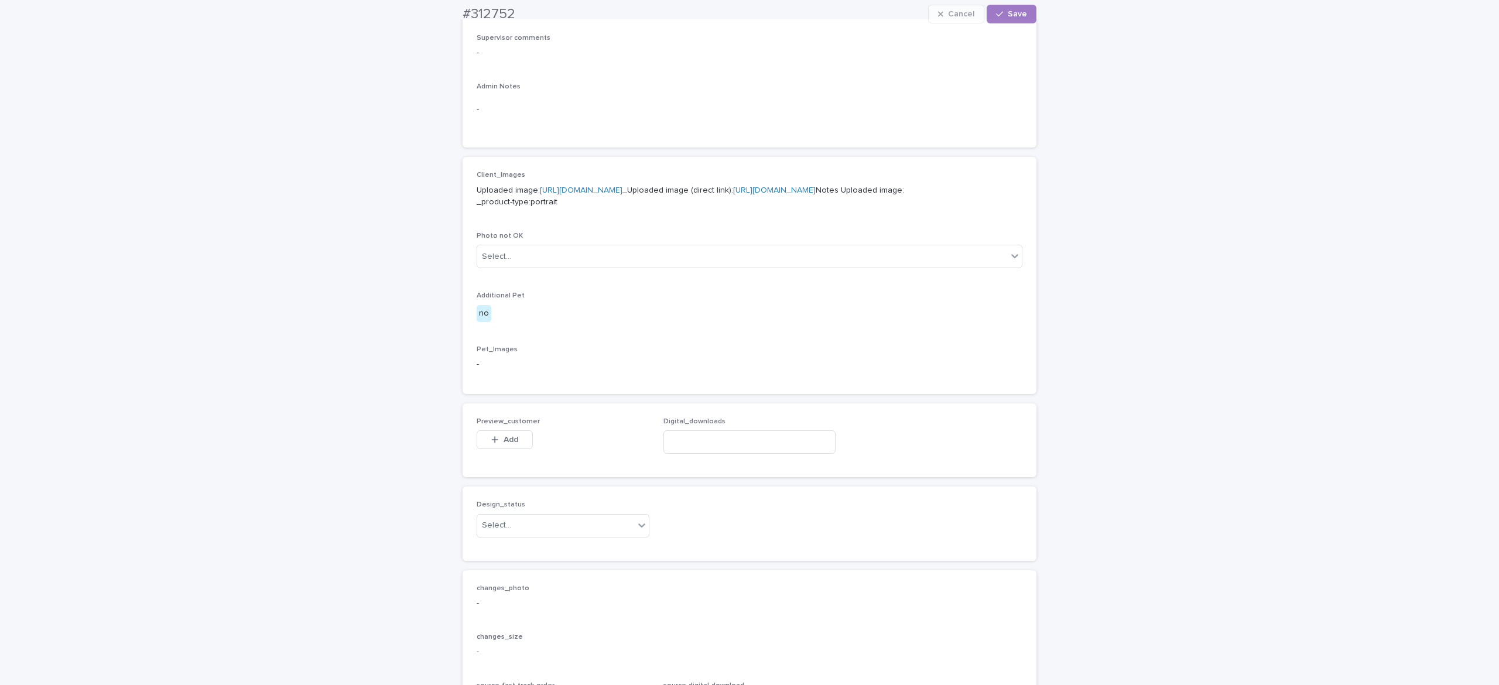
scroll to position [513, 0]
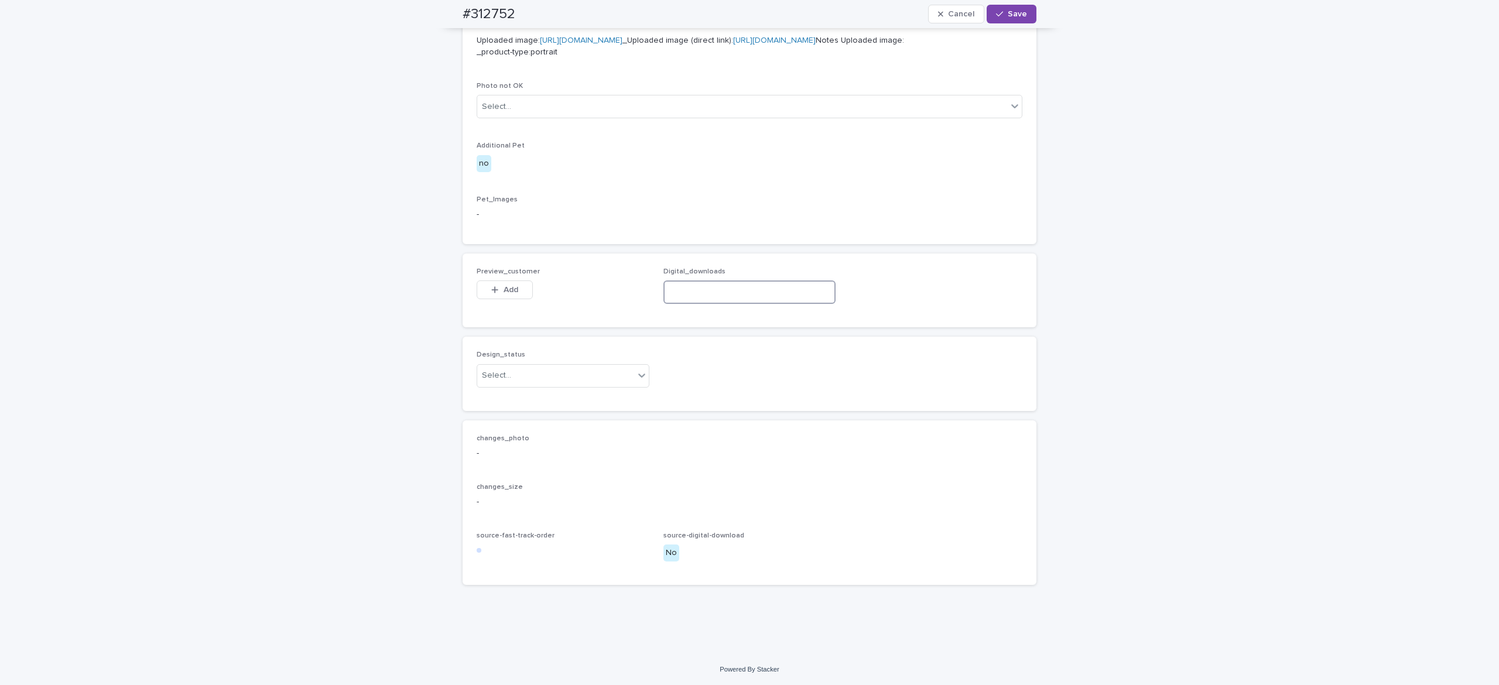
click at [745, 304] on input at bounding box center [749, 291] width 173 height 23
paste input "**********"
type input "**********"
drag, startPoint x: 495, startPoint y: 345, endPoint x: 509, endPoint y: 363, distance: 22.5
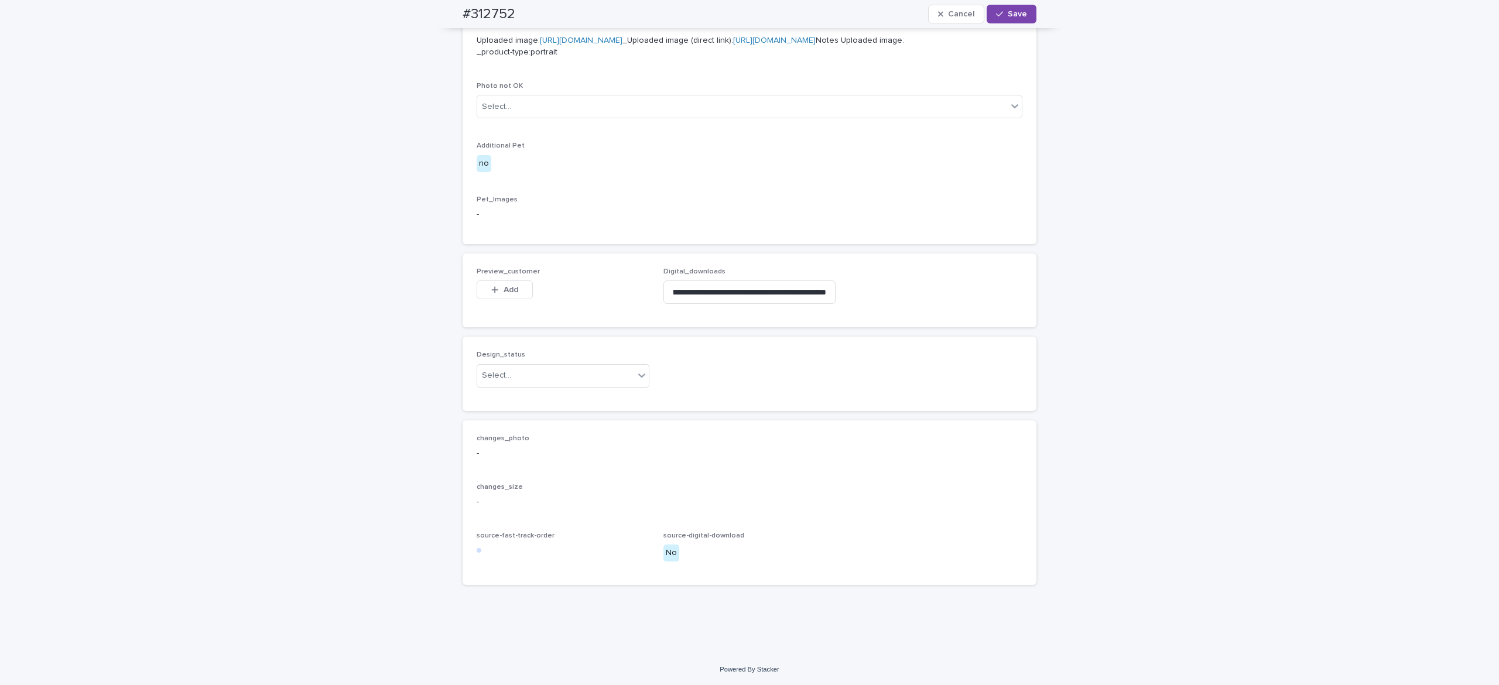
click at [492, 299] on button "Add" at bounding box center [505, 289] width 56 height 19
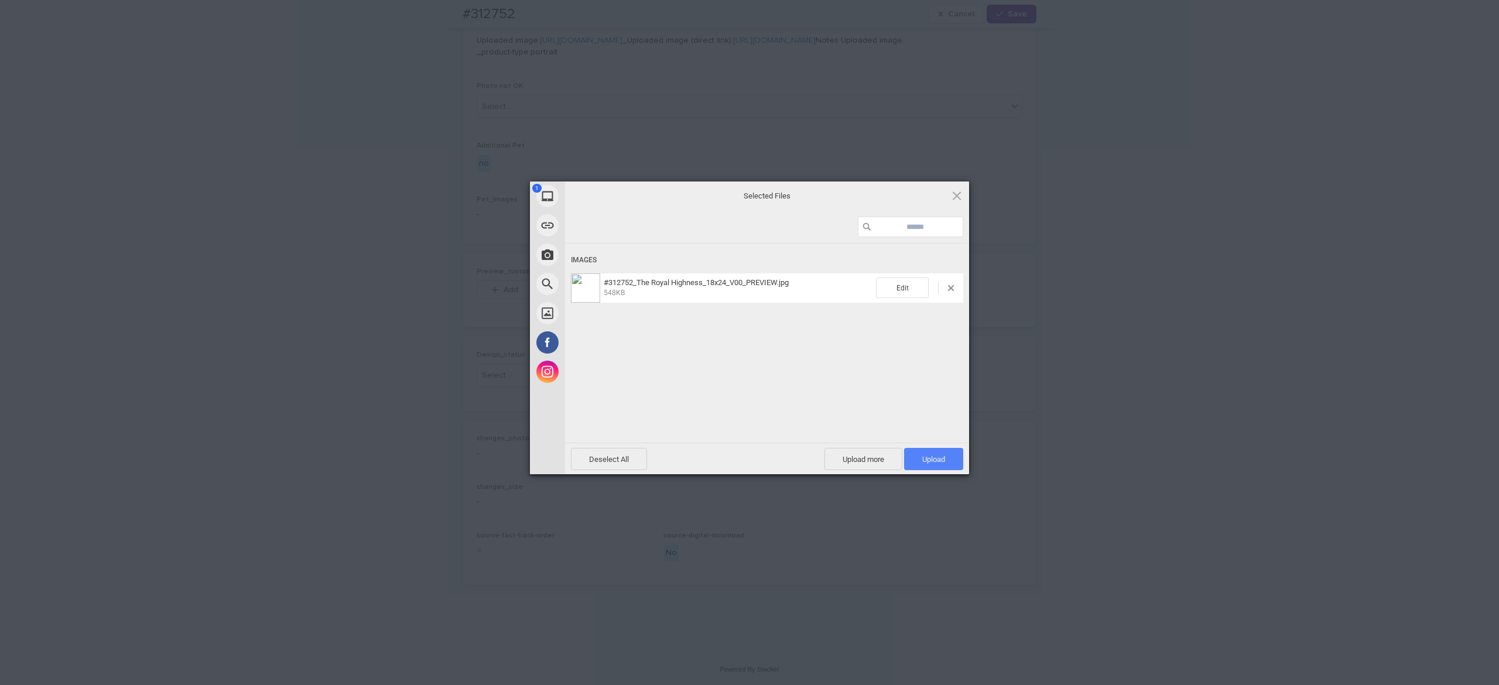
drag, startPoint x: 936, startPoint y: 461, endPoint x: 930, endPoint y: 453, distance: 9.7
click at [937, 461] on span "Upload 1" at bounding box center [933, 459] width 23 height 9
click at [809, 391] on div "Uploading #312752_The Royal Highness_18x24_V00_PREVIEW.jpg 0.00B / 548KB" at bounding box center [767, 361] width 404 height 234
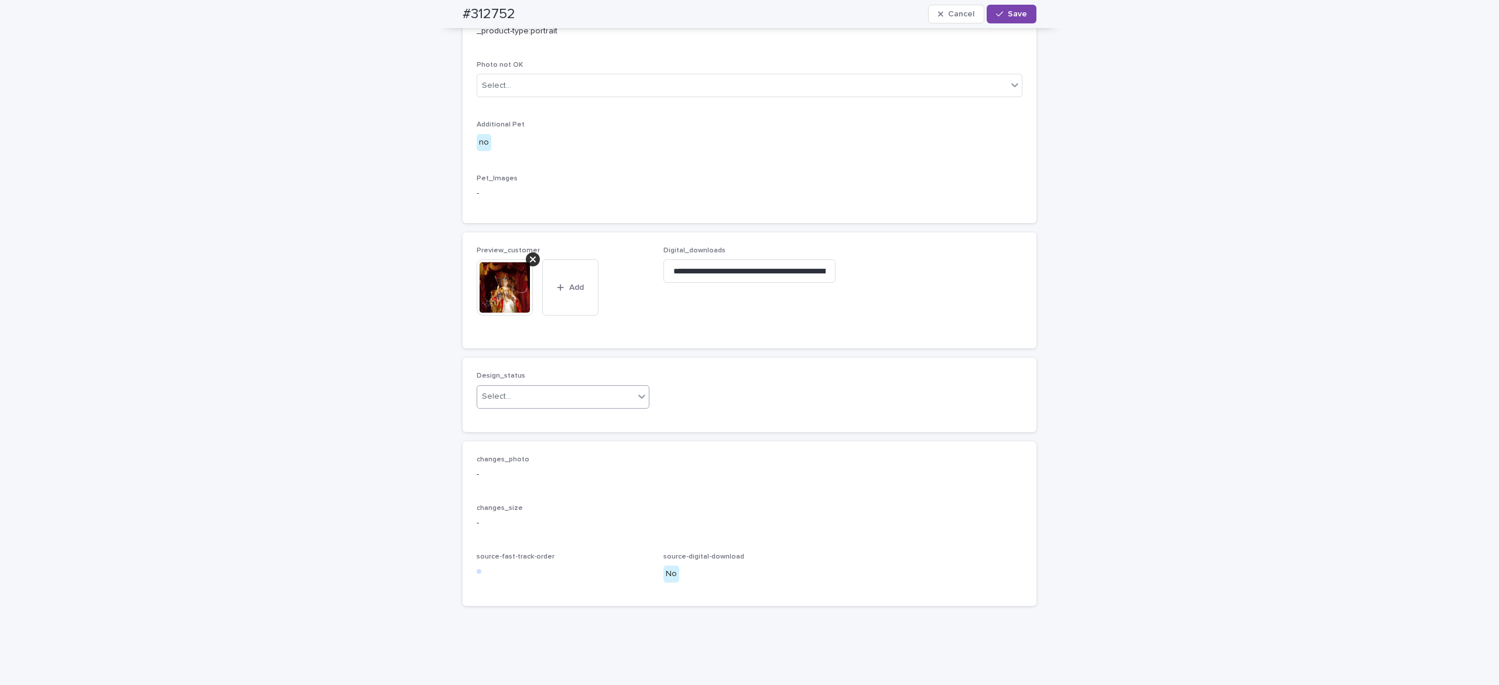
click at [541, 406] on div "Select..." at bounding box center [555, 396] width 157 height 19
click at [536, 480] on div "Uploaded" at bounding box center [554, 480] width 172 height 20
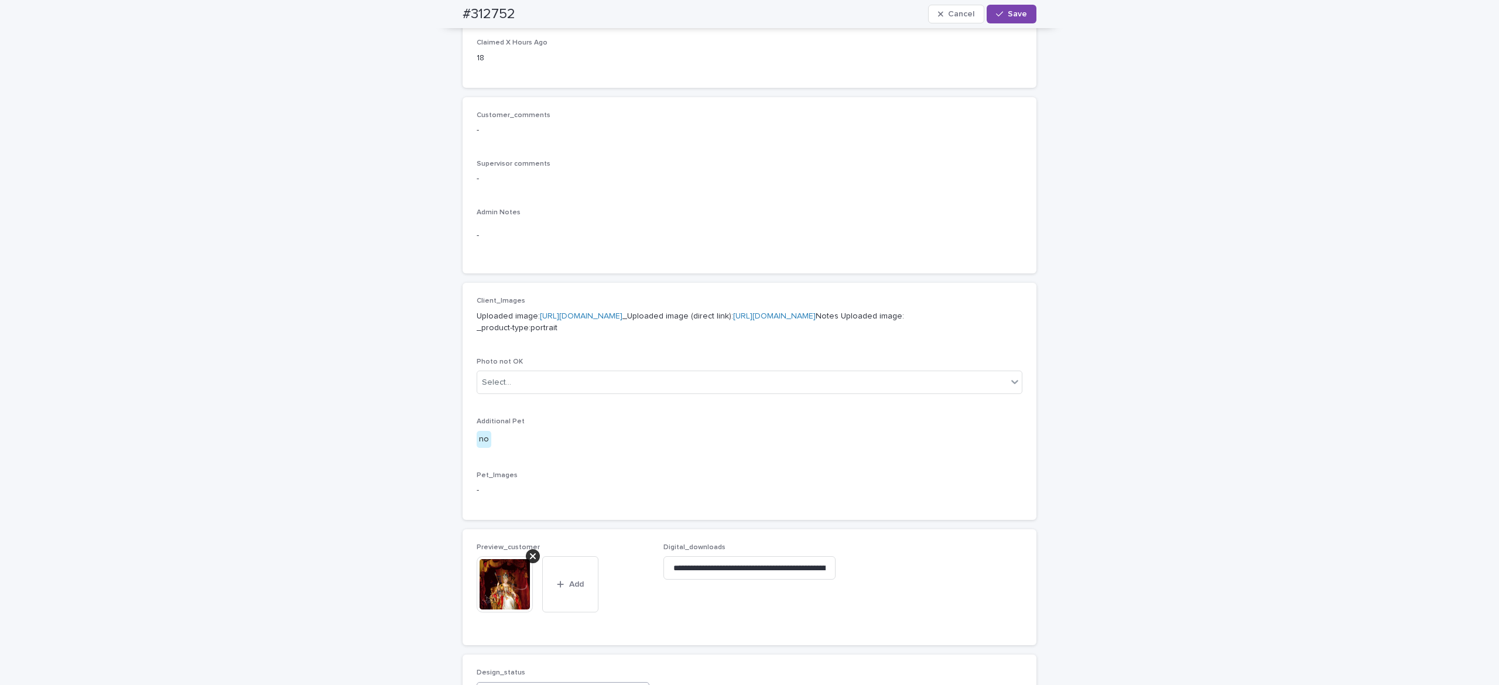
scroll to position [235, 0]
click at [1008, 15] on span "Save" at bounding box center [1017, 14] width 19 height 8
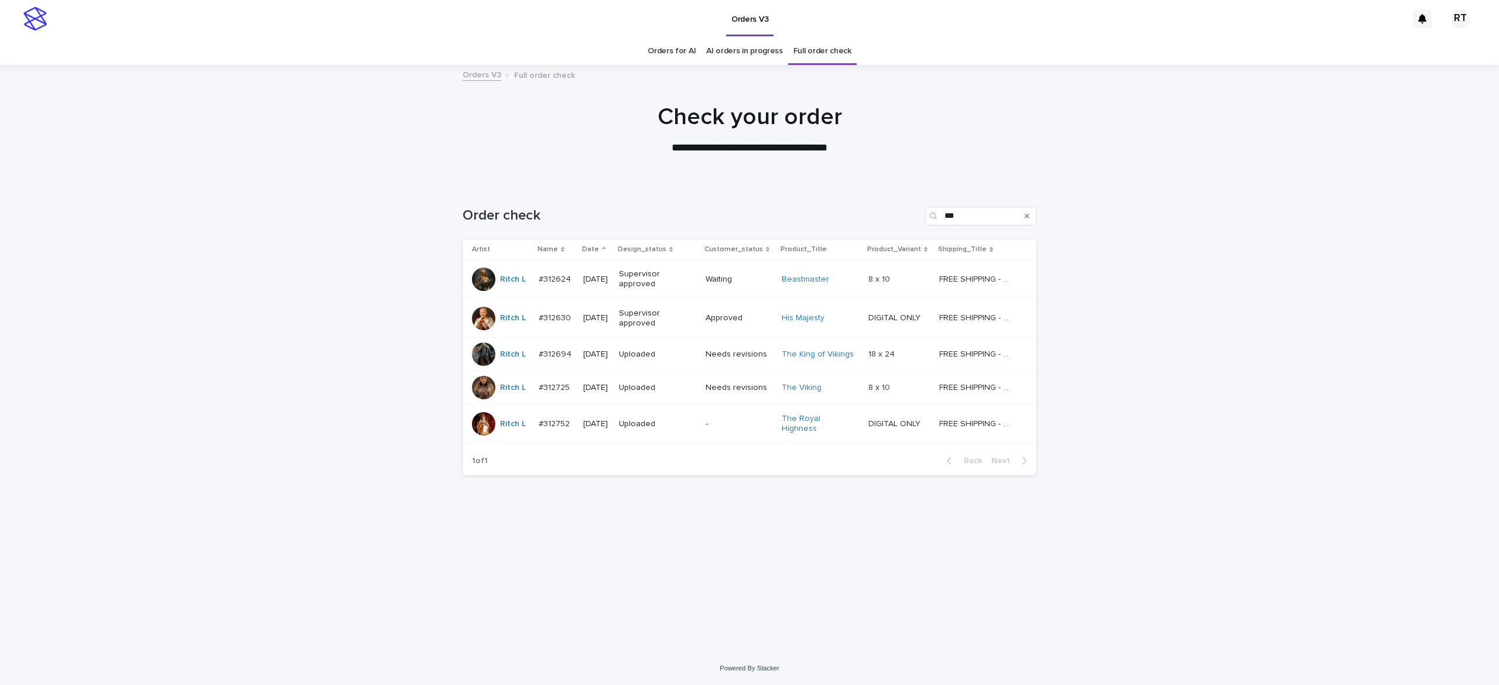
click at [815, 50] on link "Full order check" at bounding box center [822, 51] width 58 height 28
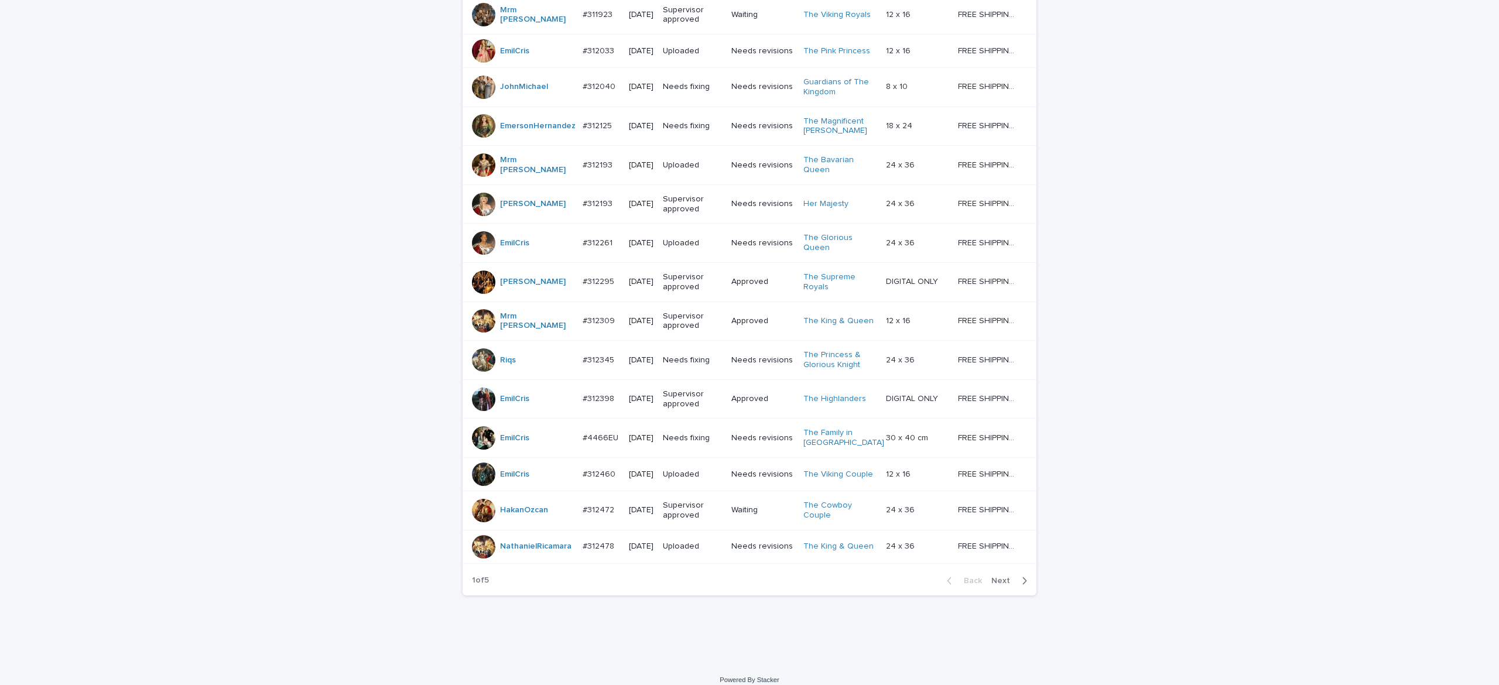
scroll to position [882, 0]
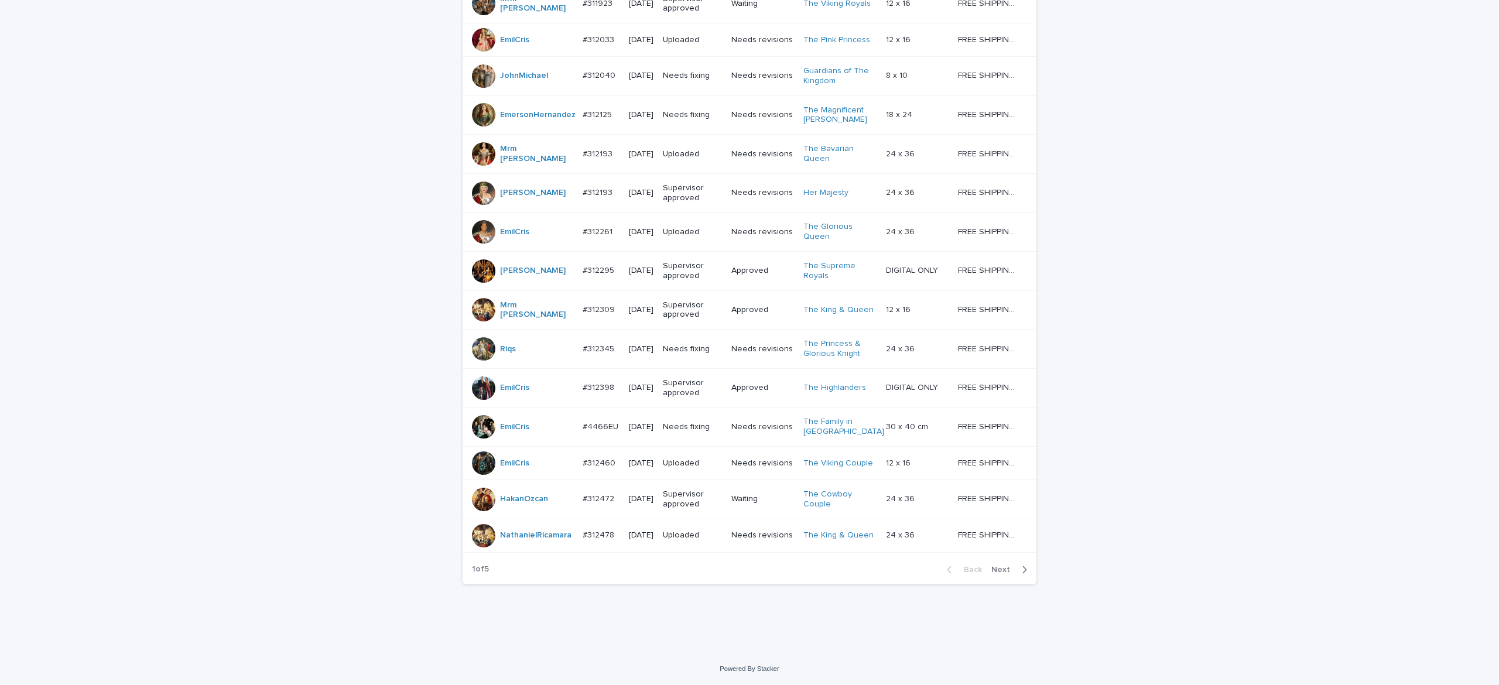
click at [995, 571] on span "Next" at bounding box center [1004, 570] width 26 height 8
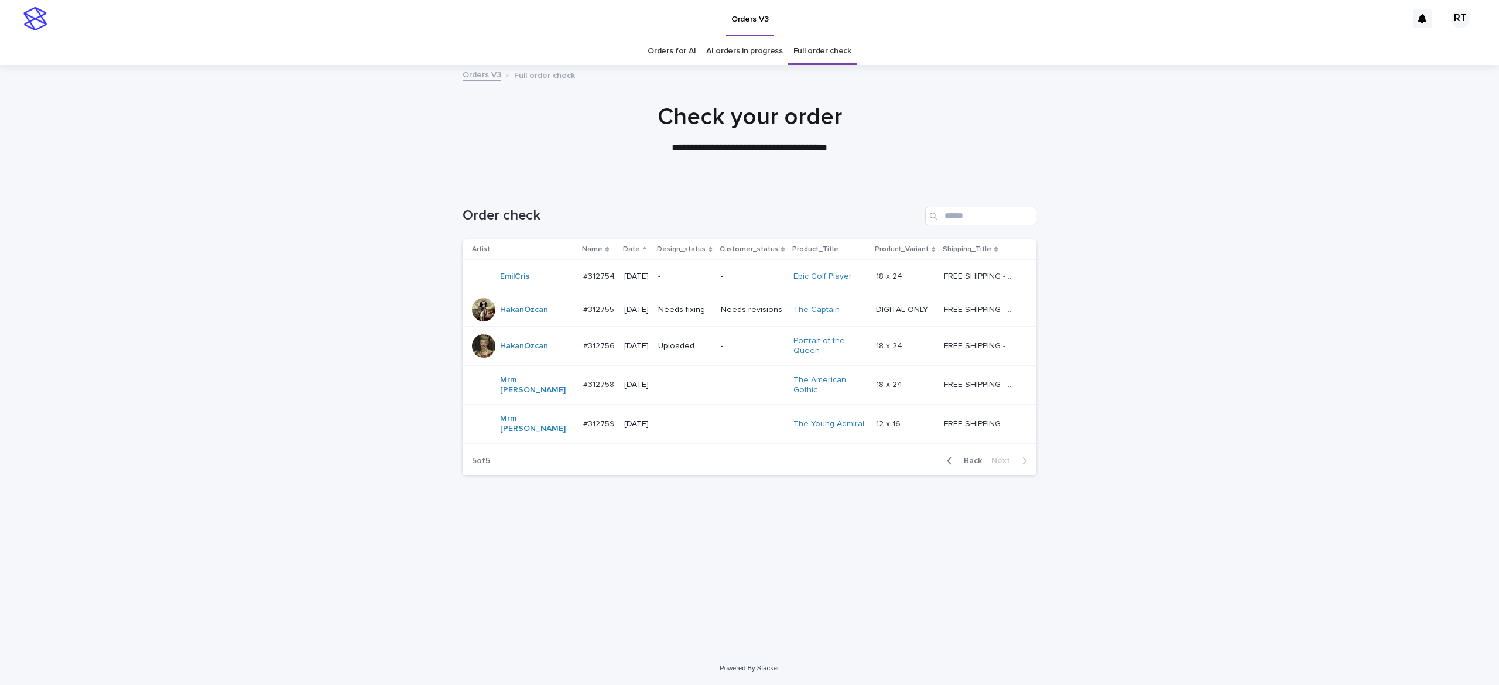
click at [711, 317] on div "Needs fixing" at bounding box center [684, 309] width 53 height 19
click at [975, 457] on span "Back" at bounding box center [969, 461] width 25 height 8
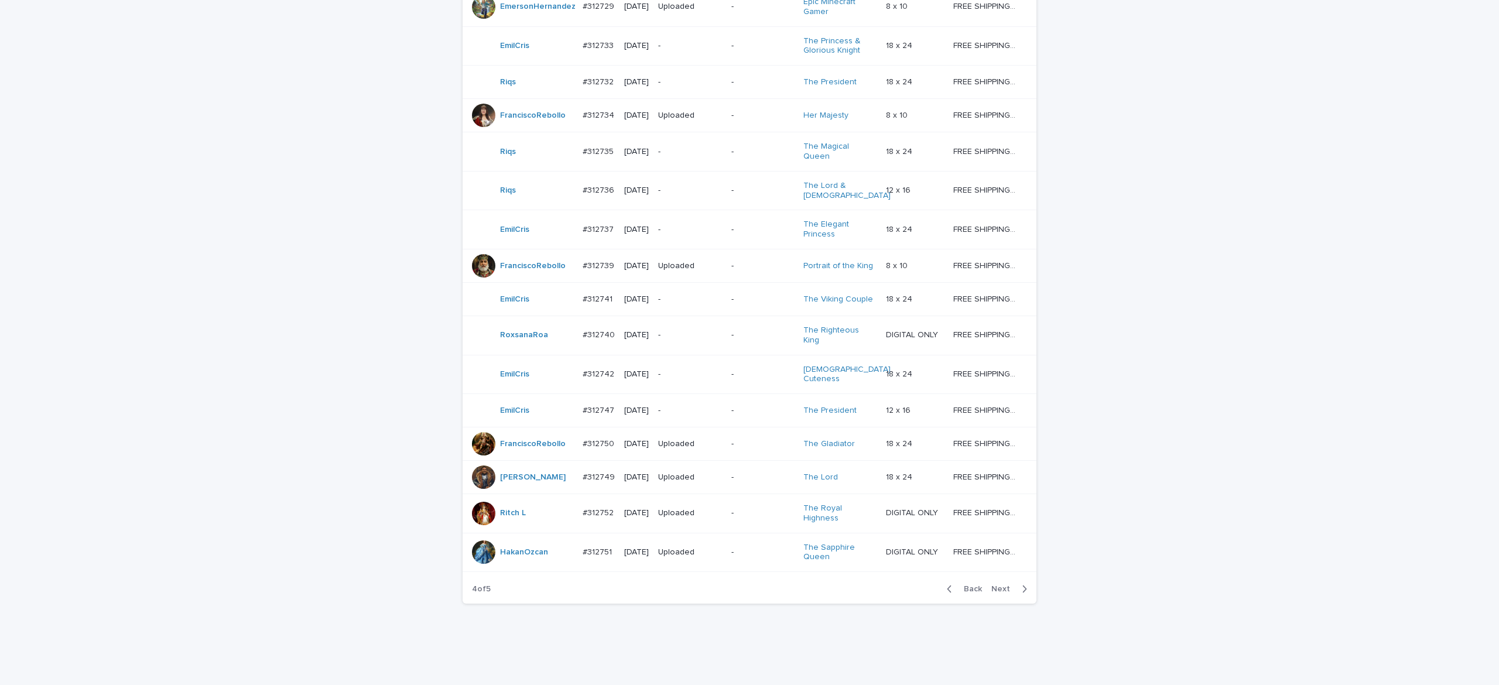
scroll to position [883, 0]
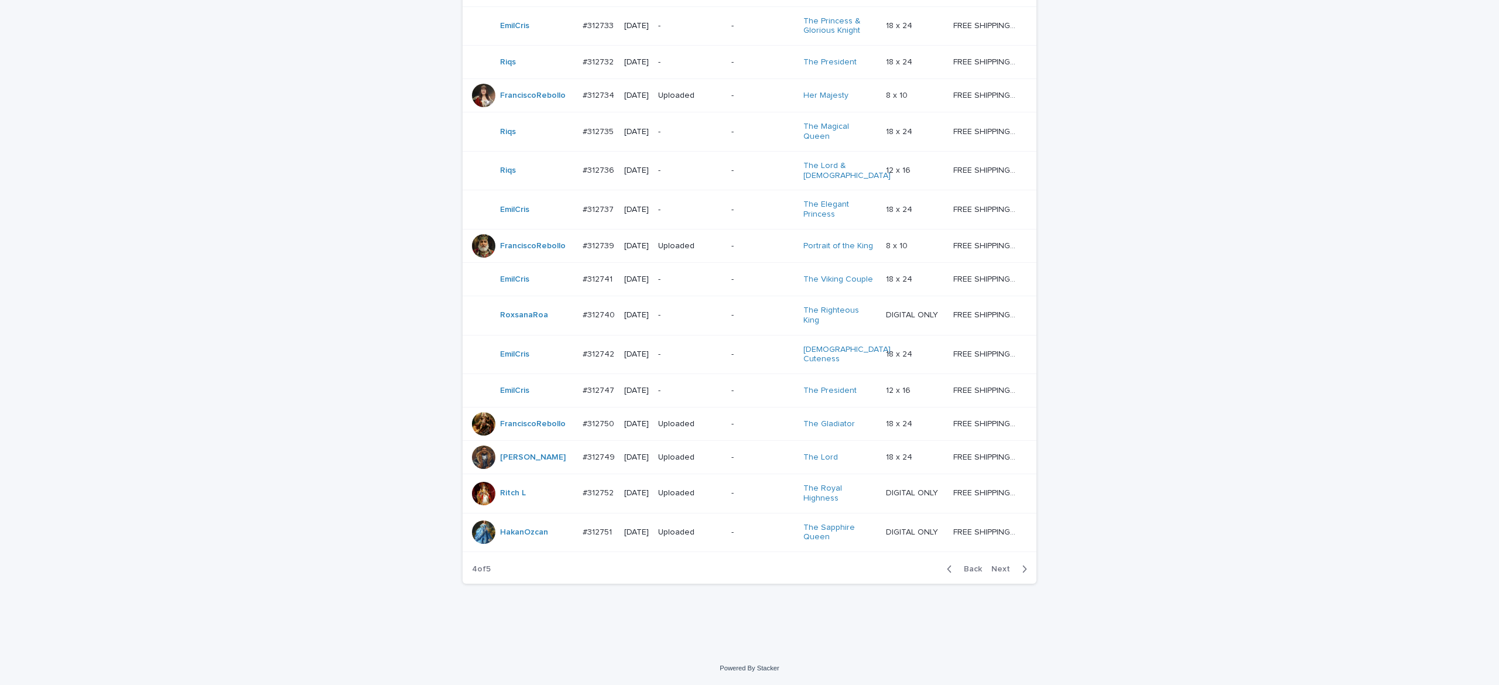
drag, startPoint x: 961, startPoint y: 564, endPoint x: 1271, endPoint y: 567, distance: 309.1
click at [963, 564] on button "Back" at bounding box center [961, 569] width 49 height 11
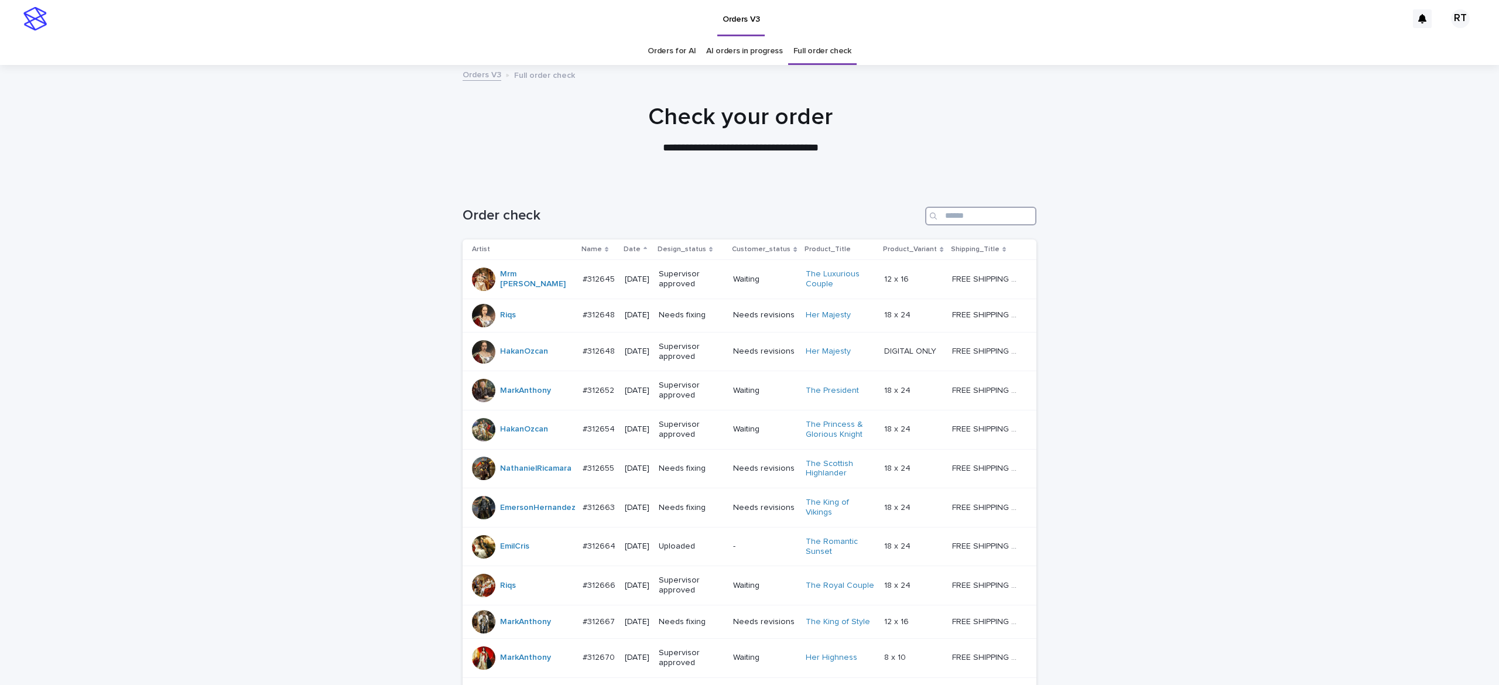
click at [958, 219] on input "Search" at bounding box center [980, 216] width 111 height 19
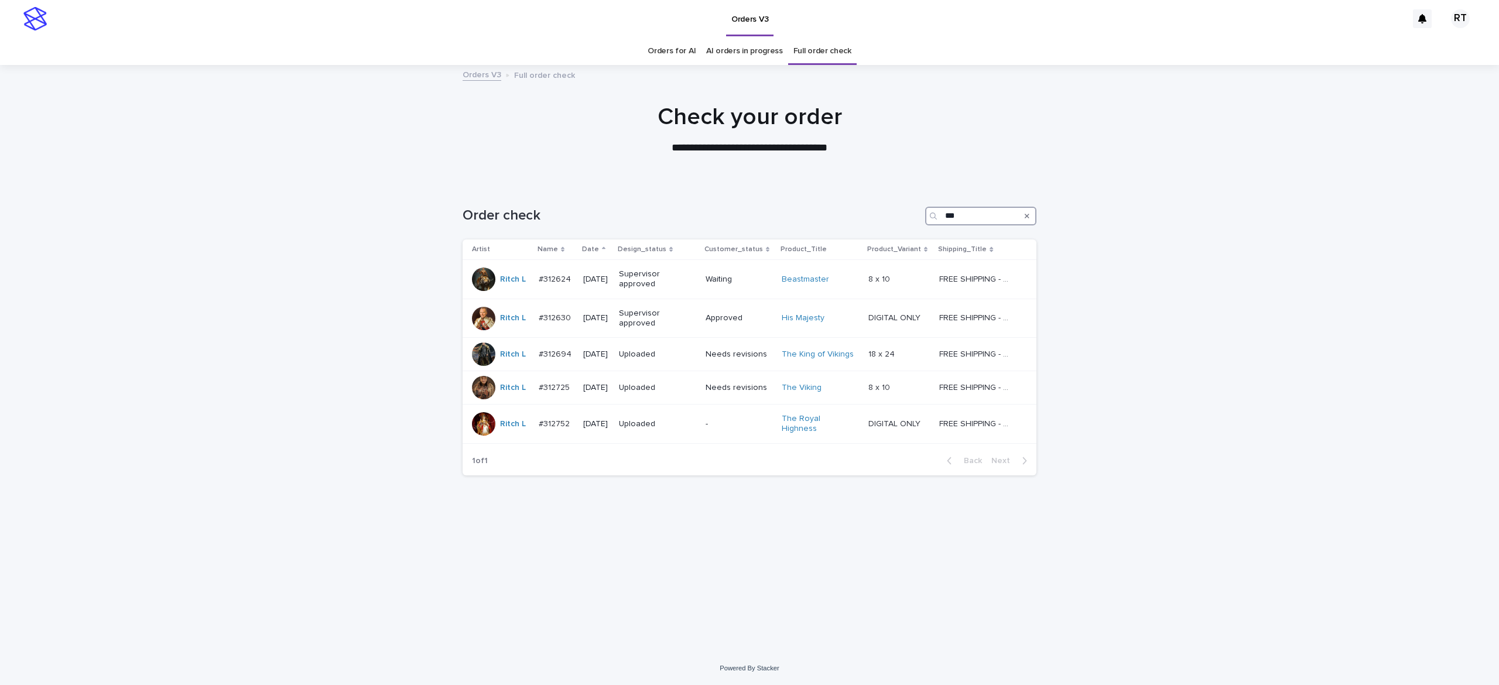
drag, startPoint x: 958, startPoint y: 212, endPoint x: 904, endPoint y: 232, distance: 58.0
click at [893, 226] on div "Order check ***" at bounding box center [750, 211] width 574 height 56
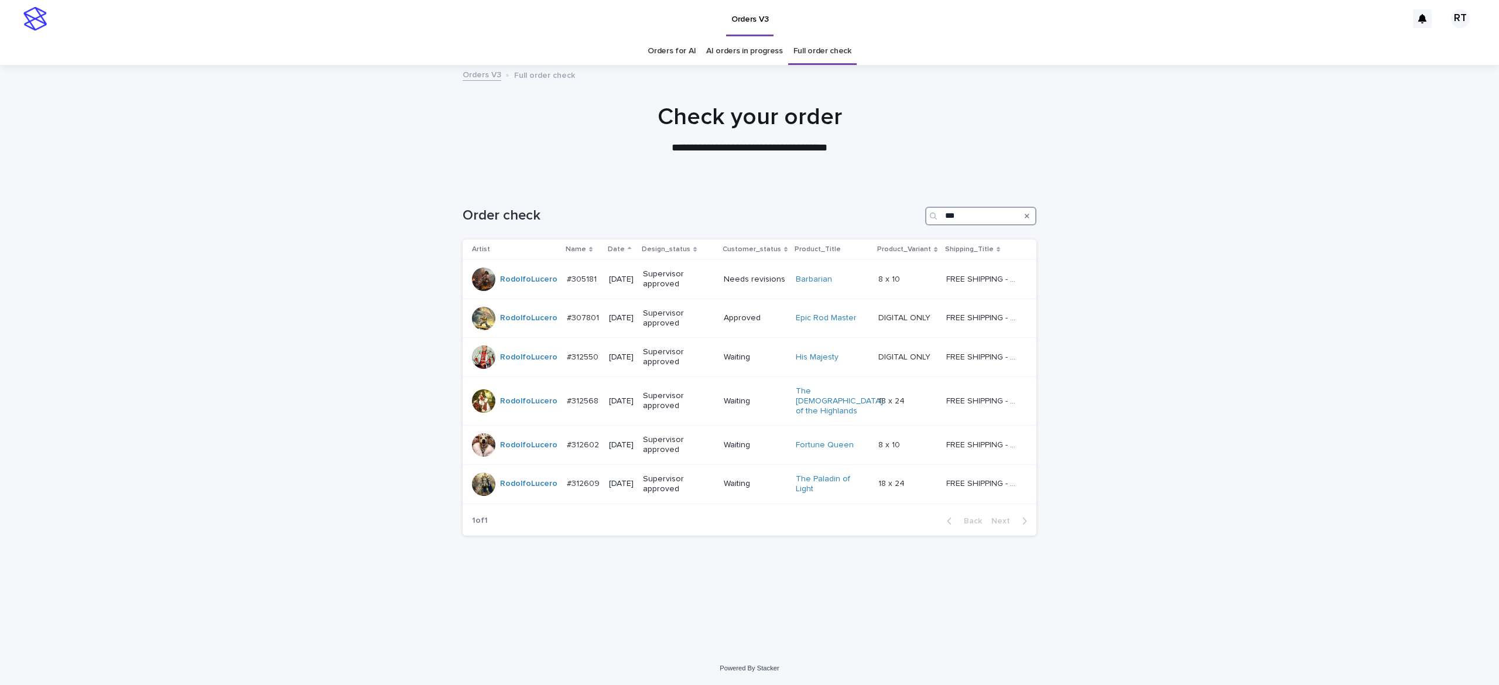
type input "***"
click at [818, 56] on link "Full order check" at bounding box center [822, 51] width 58 height 28
